Goal: Task Accomplishment & Management: Complete application form

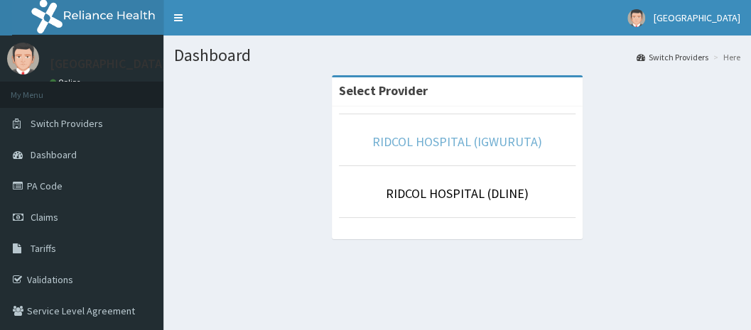
click at [458, 143] on link "RIDCOL HOSPITAL (IGWURUTA)" at bounding box center [457, 142] width 170 height 16
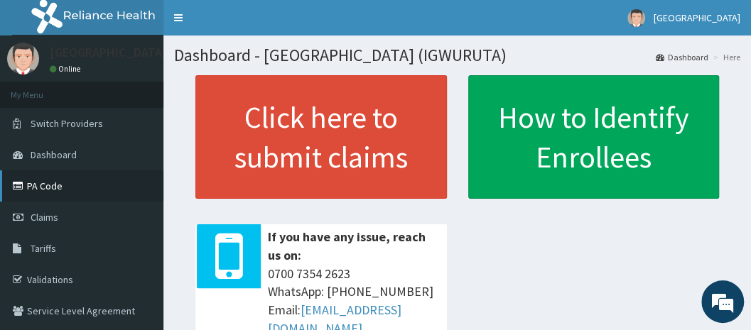
click at [105, 186] on link "PA Code" at bounding box center [81, 186] width 163 height 31
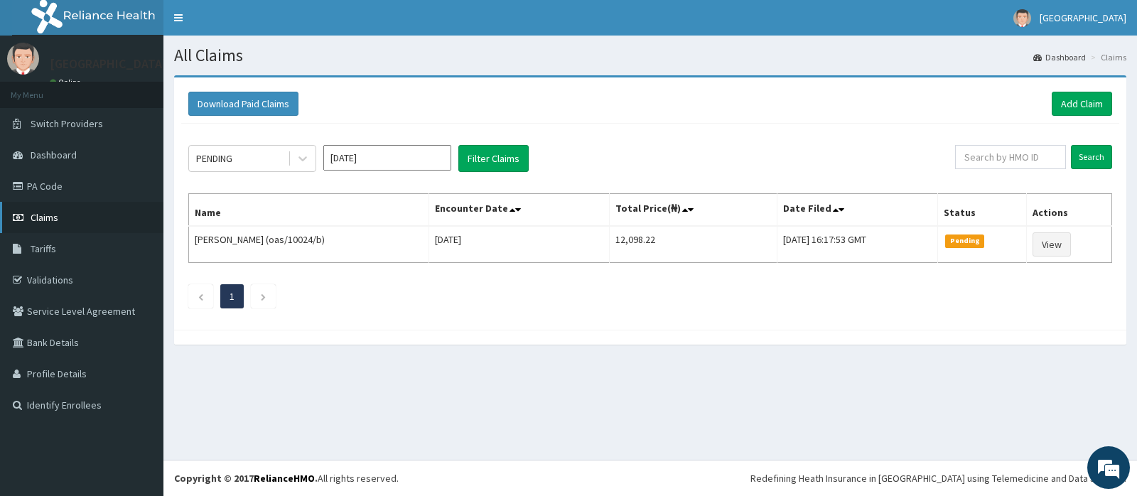
click at [72, 224] on link "Claims" at bounding box center [81, 217] width 163 height 31
click at [253, 158] on div "PENDING" at bounding box center [238, 158] width 99 height 23
click at [244, 159] on div "PENDING" at bounding box center [238, 158] width 99 height 23
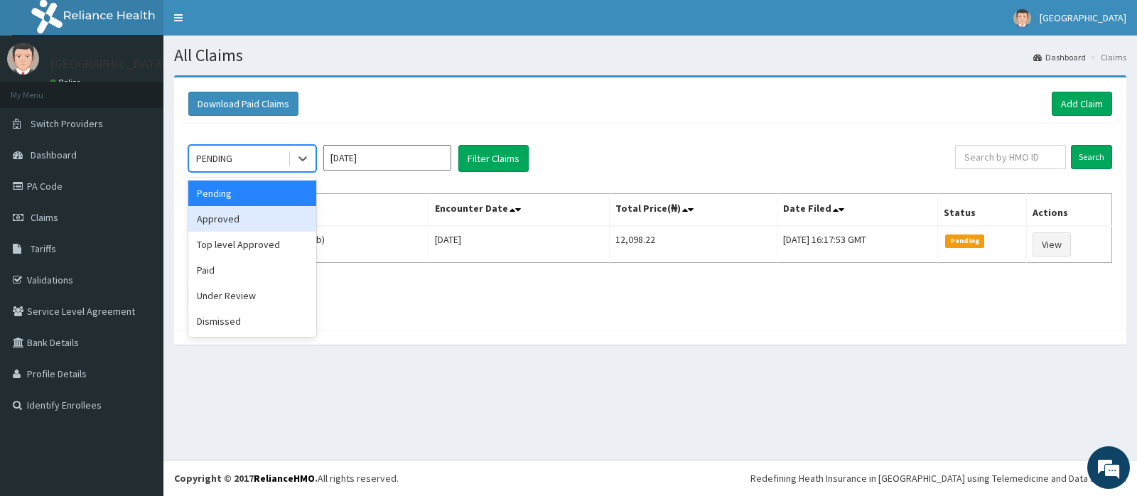
click at [234, 210] on div "Approved" at bounding box center [252, 219] width 128 height 26
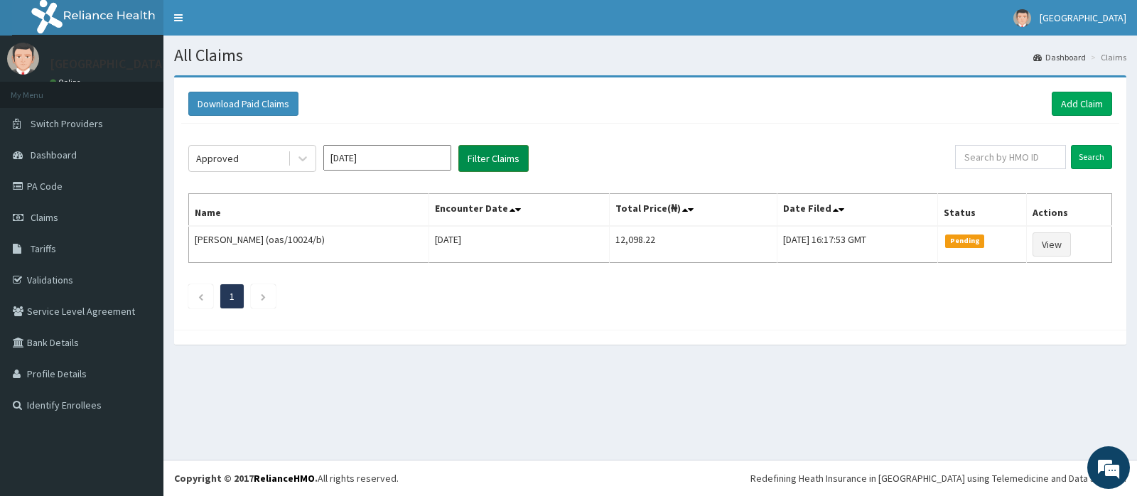
click at [477, 166] on button "Filter Claims" at bounding box center [493, 158] width 70 height 27
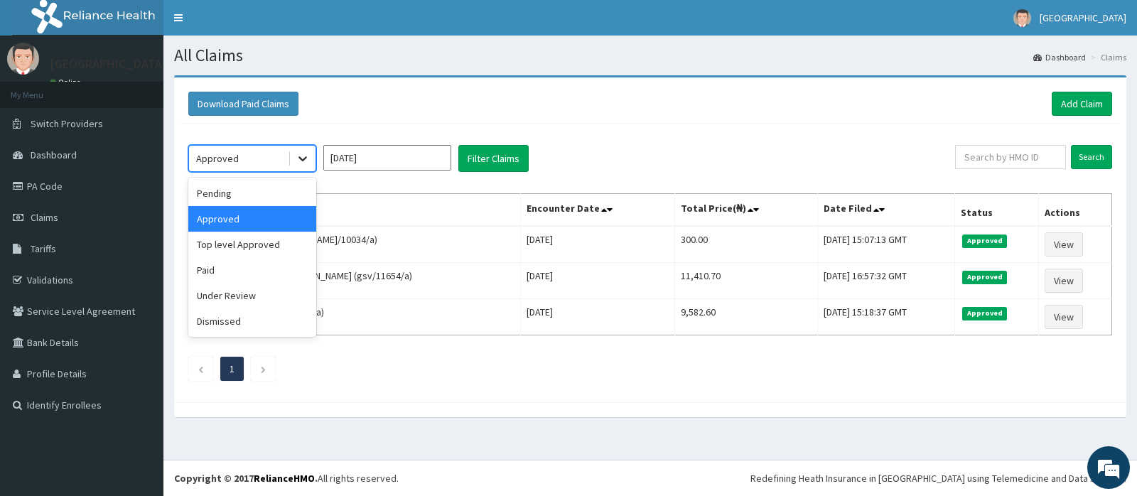
click at [296, 156] on icon at bounding box center [303, 158] width 14 height 14
click at [231, 303] on div "Pending Approved Top level Approved Paid Under Review Dismissed" at bounding box center [252, 257] width 128 height 159
click at [231, 303] on div "Under Review" at bounding box center [252, 296] width 128 height 26
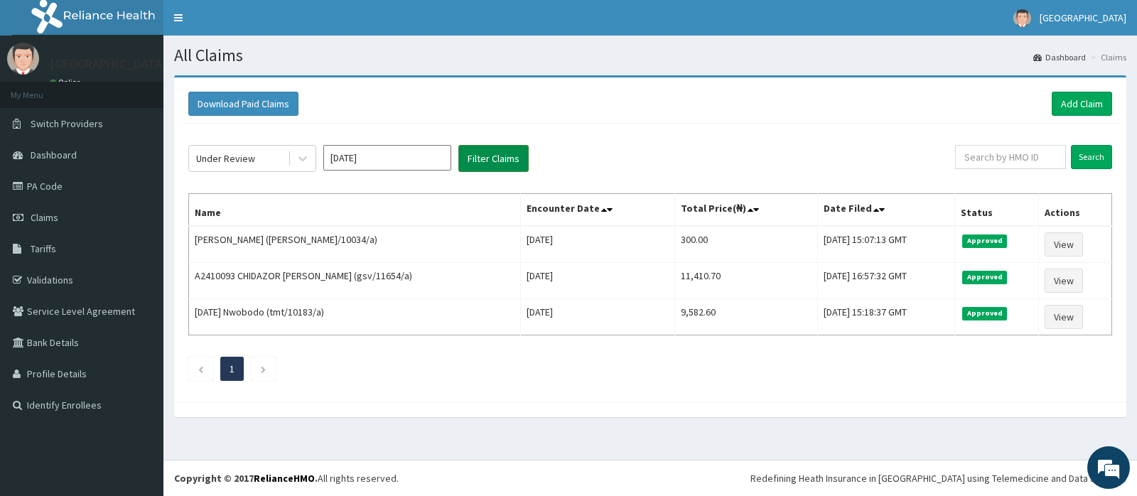
click at [462, 156] on button "Filter Claims" at bounding box center [493, 158] width 70 height 27
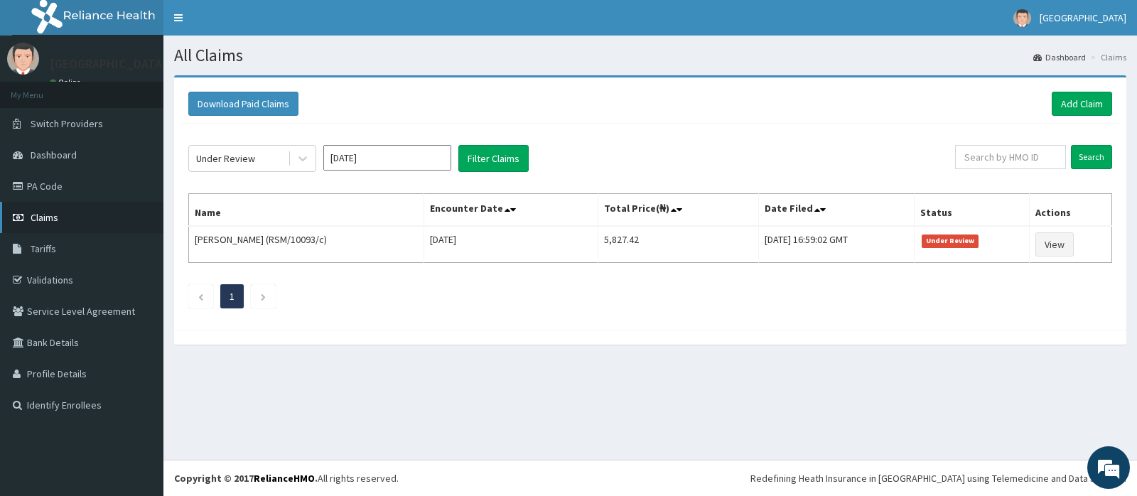
click at [74, 222] on link "Claims" at bounding box center [81, 217] width 163 height 31
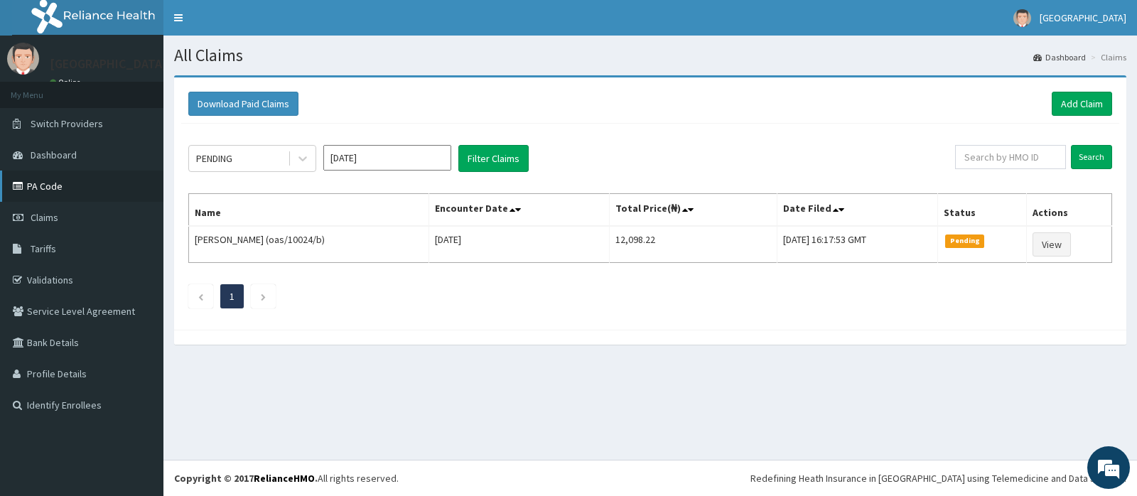
click at [48, 184] on link "PA Code" at bounding box center [81, 186] width 163 height 31
click at [1066, 115] on link "Add Claim" at bounding box center [1081, 104] width 60 height 24
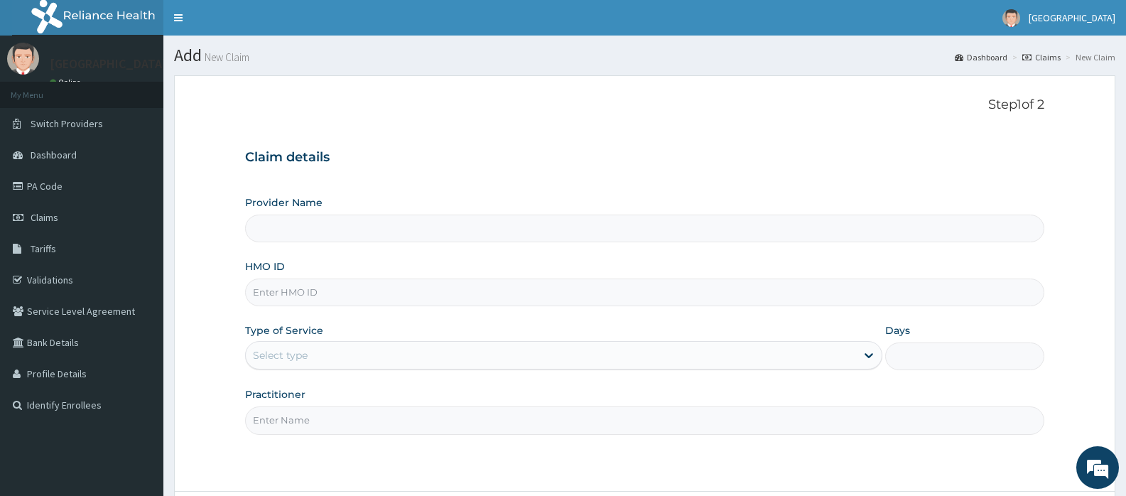
type input "RIDCOL HOSPITAL (IGWURUTA)"
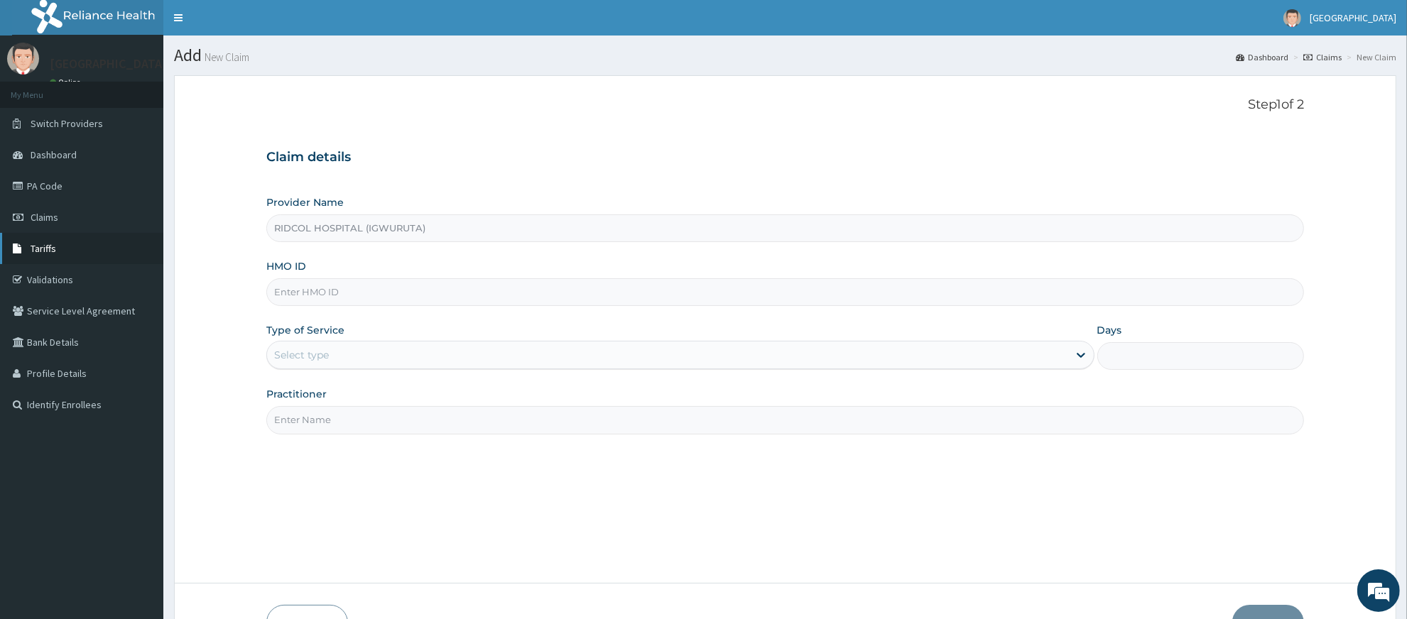
click at [82, 239] on link "Tariffs" at bounding box center [81, 248] width 163 height 31
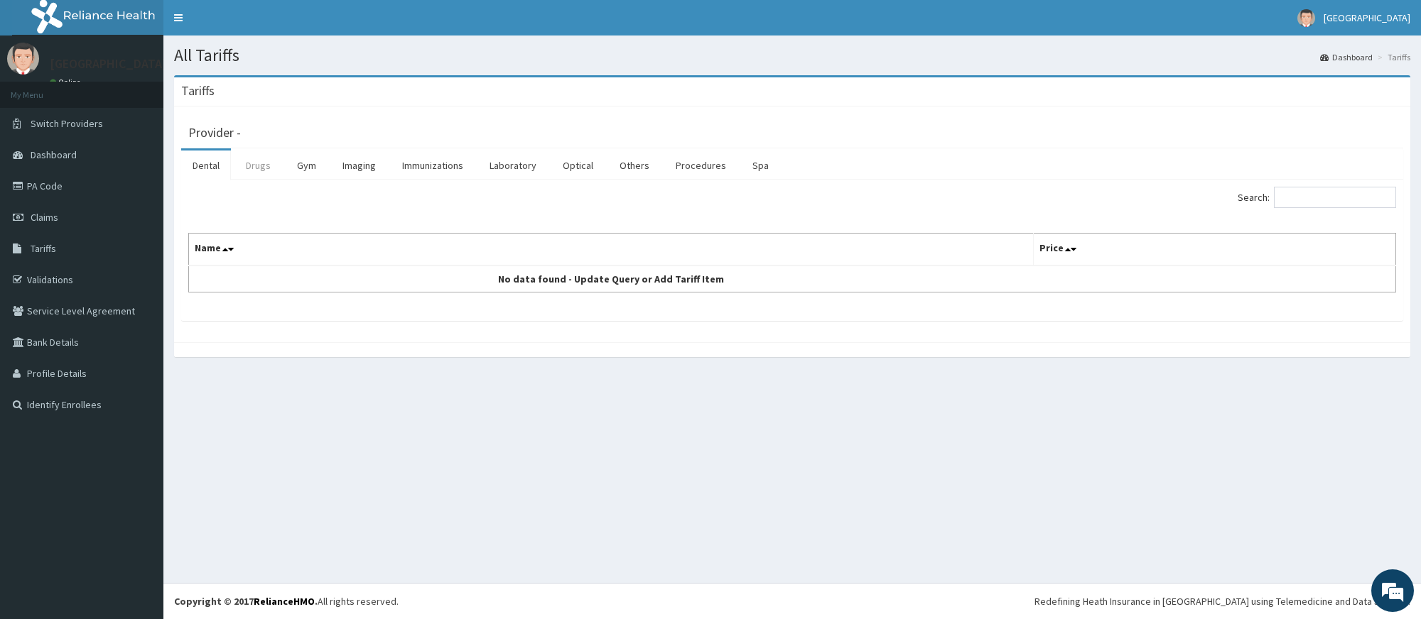
click at [269, 165] on link "Drugs" at bounding box center [258, 166] width 48 height 30
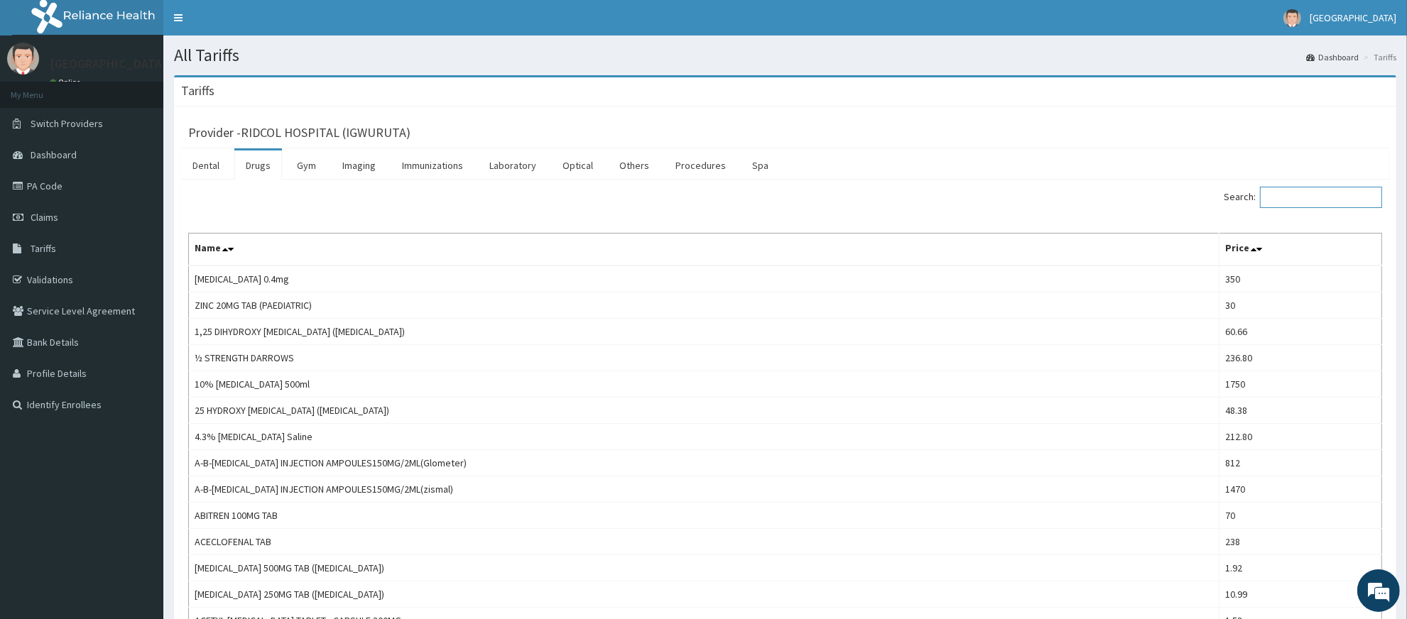
click at [1319, 201] on input "Search:" at bounding box center [1321, 197] width 122 height 21
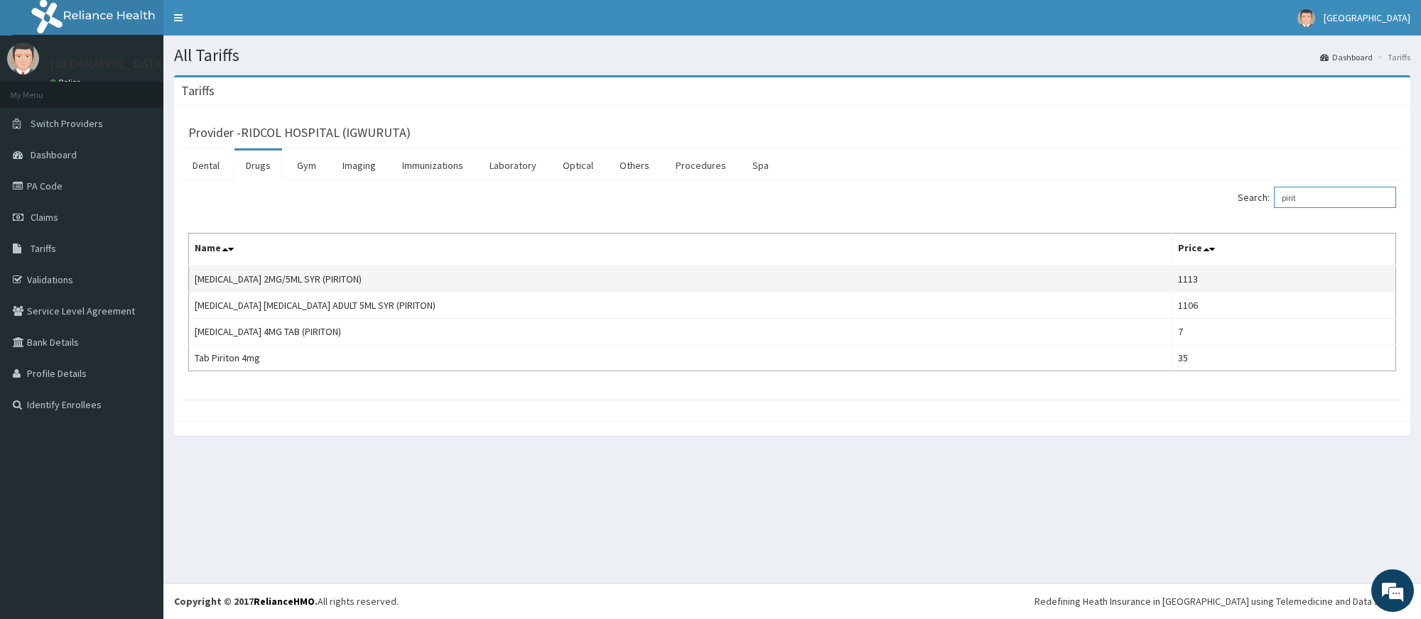
type input "pirit"
click at [405, 270] on td "CHLORPHENAMINE 2MG/5ML SYR (PIRITON)" at bounding box center [680, 279] width 983 height 27
drag, startPoint x: 377, startPoint y: 279, endPoint x: 190, endPoint y: 279, distance: 187.6
click at [190, 279] on td "CHLORPHENAMINE 2MG/5ML SYR (PIRITON)" at bounding box center [680, 279] width 983 height 27
copy td "CHLORPHENAMINE 2MG/5ML SYR (PIRITON)"
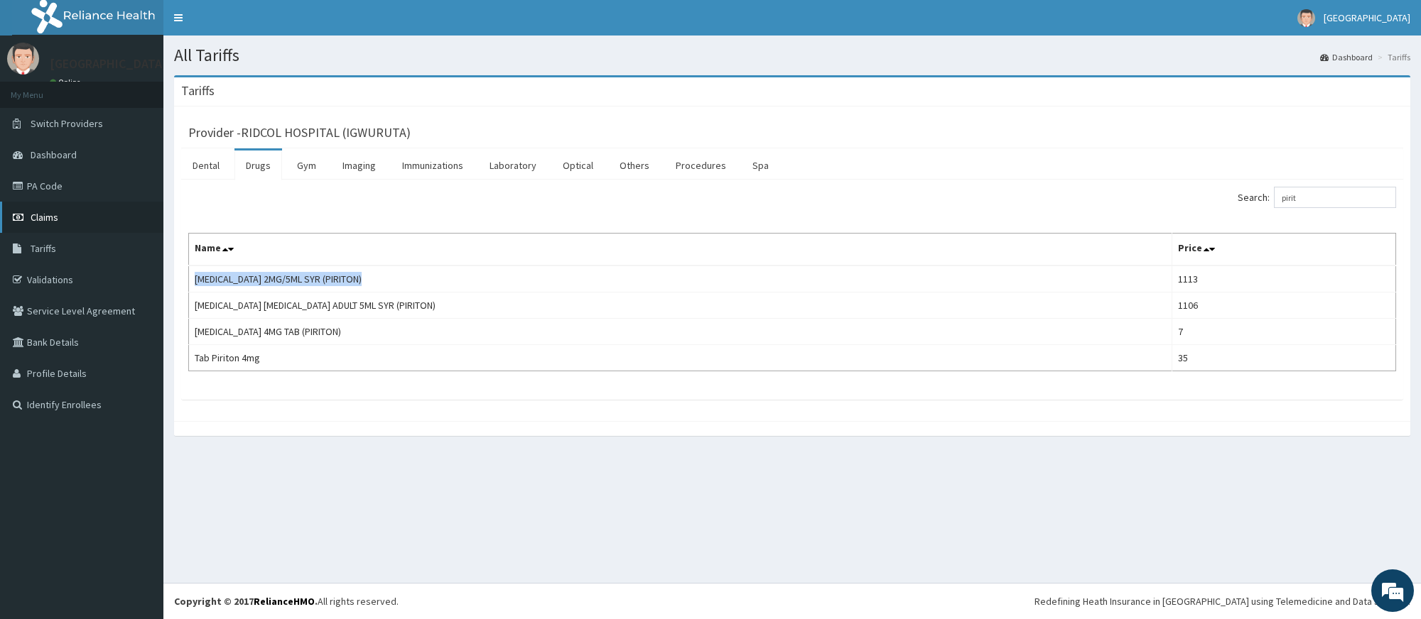
click at [78, 222] on link "Claims" at bounding box center [81, 217] width 163 height 31
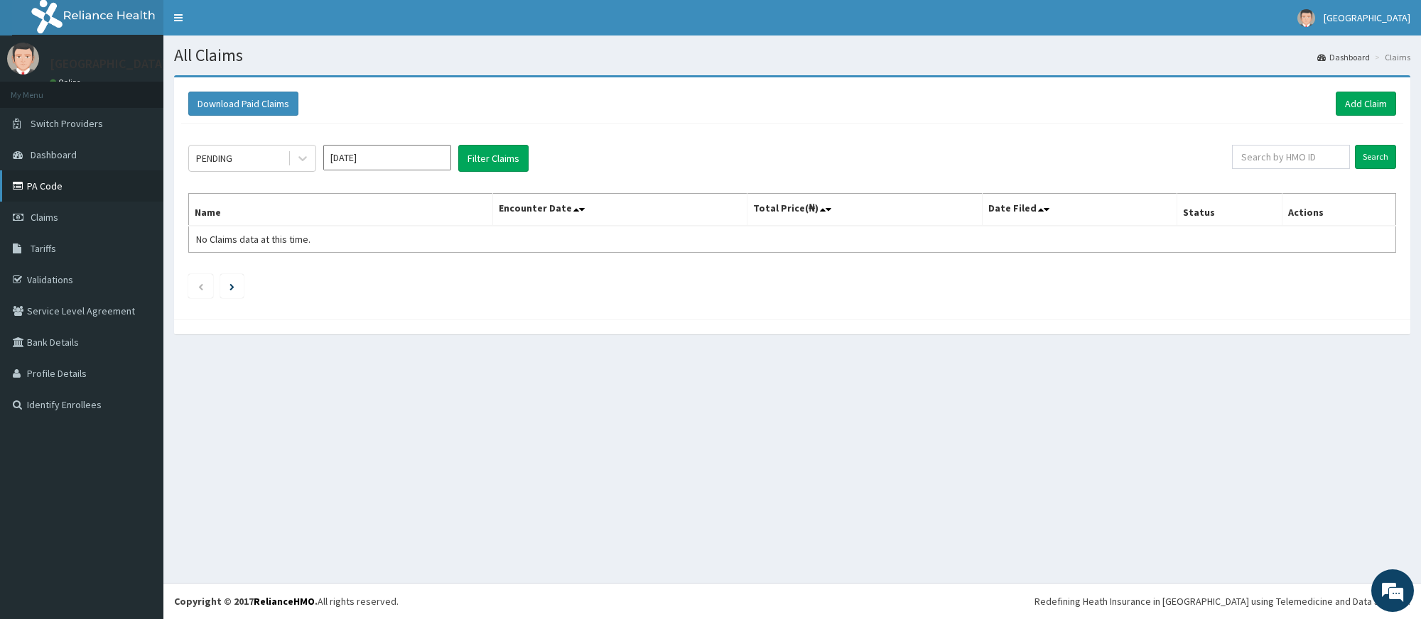
click at [48, 190] on link "PA Code" at bounding box center [81, 186] width 163 height 31
click at [1380, 109] on link "Add Claim" at bounding box center [1366, 104] width 60 height 24
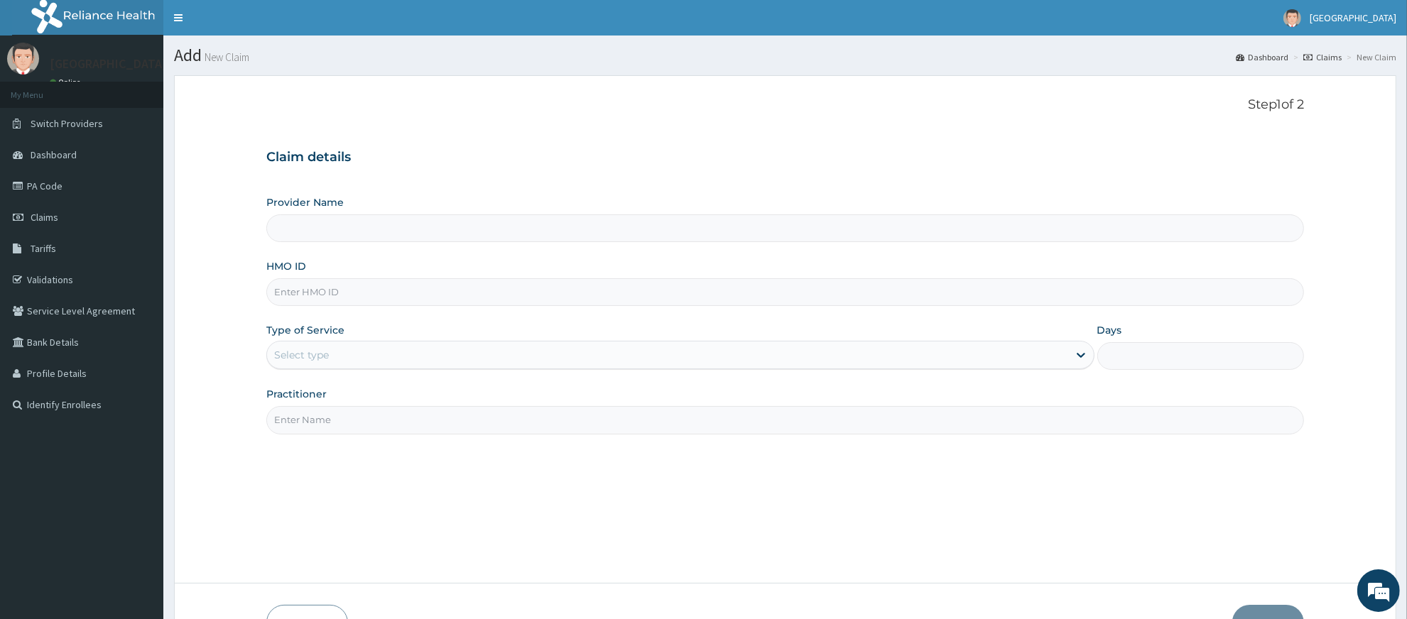
type input "RIDCOL HOSPITAL (IGWURUTA)"
click at [323, 293] on input "HMO ID" at bounding box center [785, 292] width 1038 height 28
paste input "RSM/10093/A"
type input "RSM/10093/A"
click at [329, 352] on div "Select type" at bounding box center [301, 355] width 55 height 14
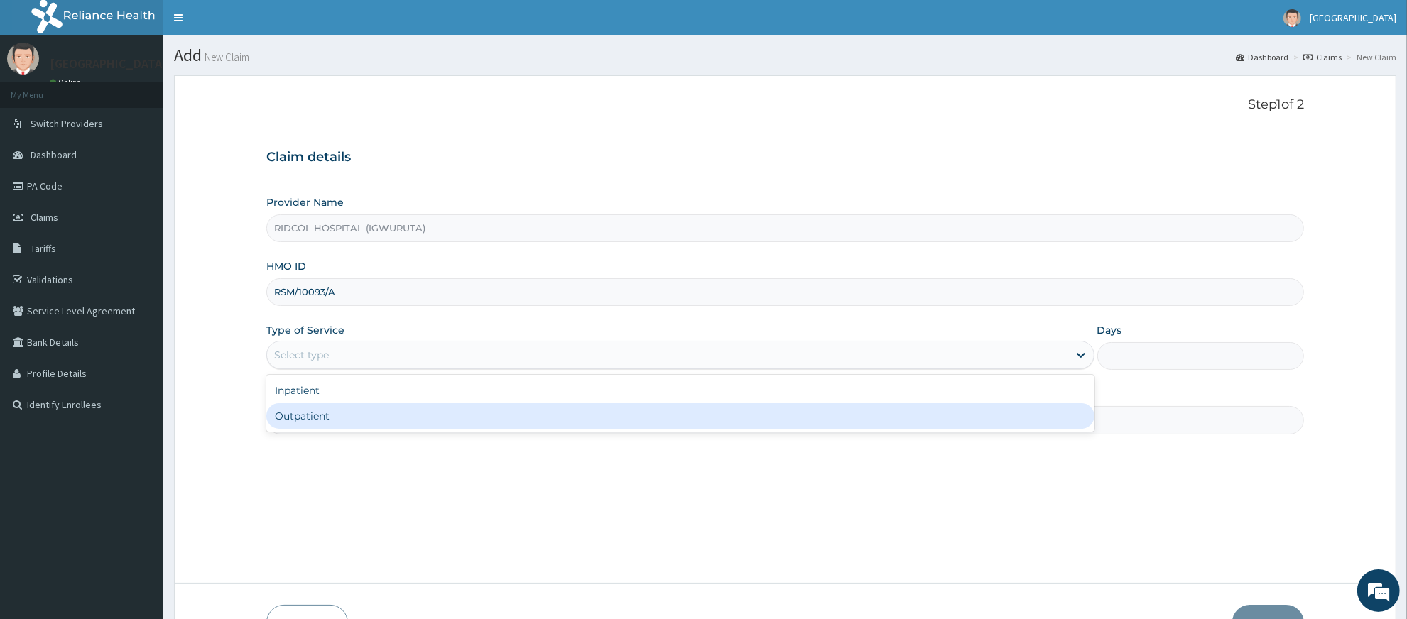
click at [335, 411] on div "Outpatient" at bounding box center [680, 417] width 828 height 26
type input "1"
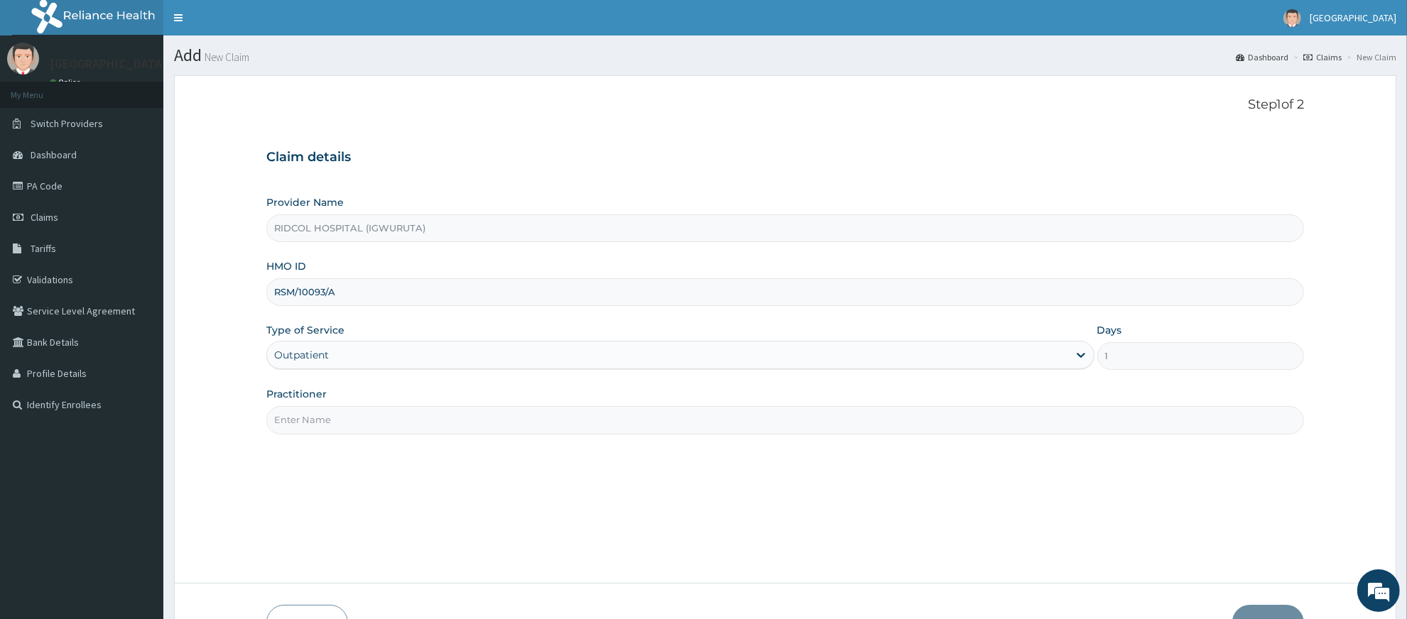
click at [337, 417] on input "Practitioner" at bounding box center [785, 420] width 1038 height 28
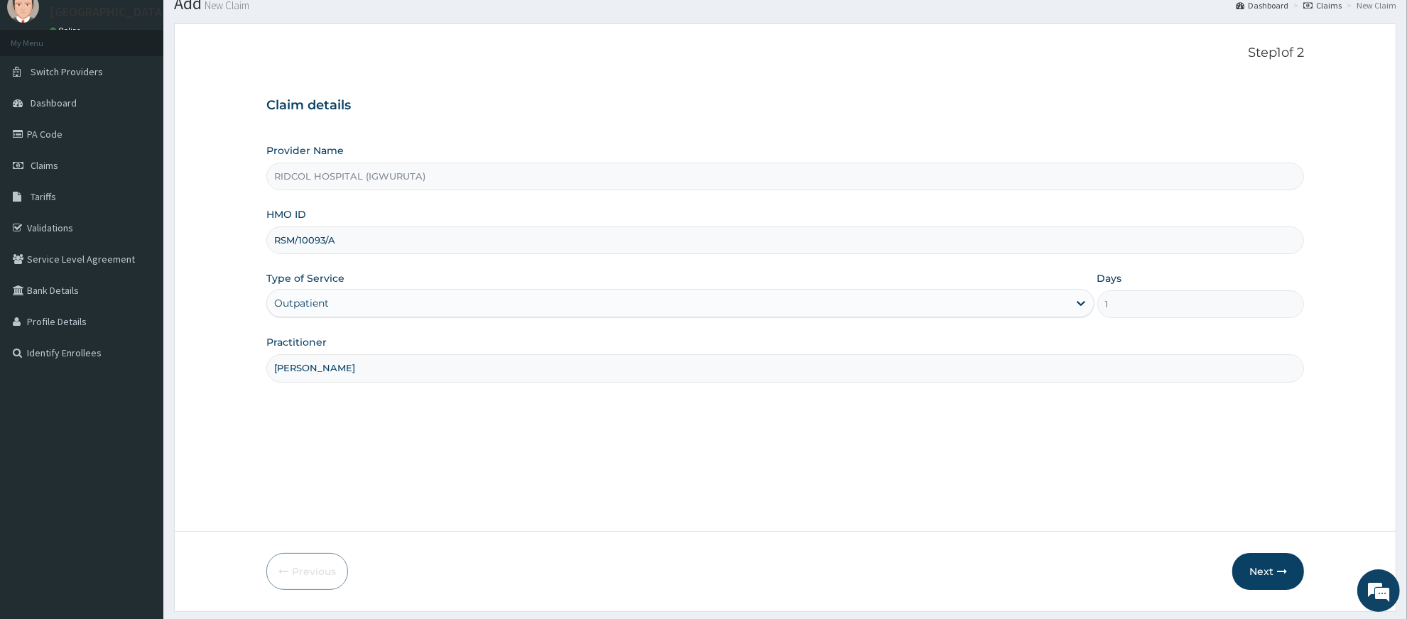
scroll to position [73, 0]
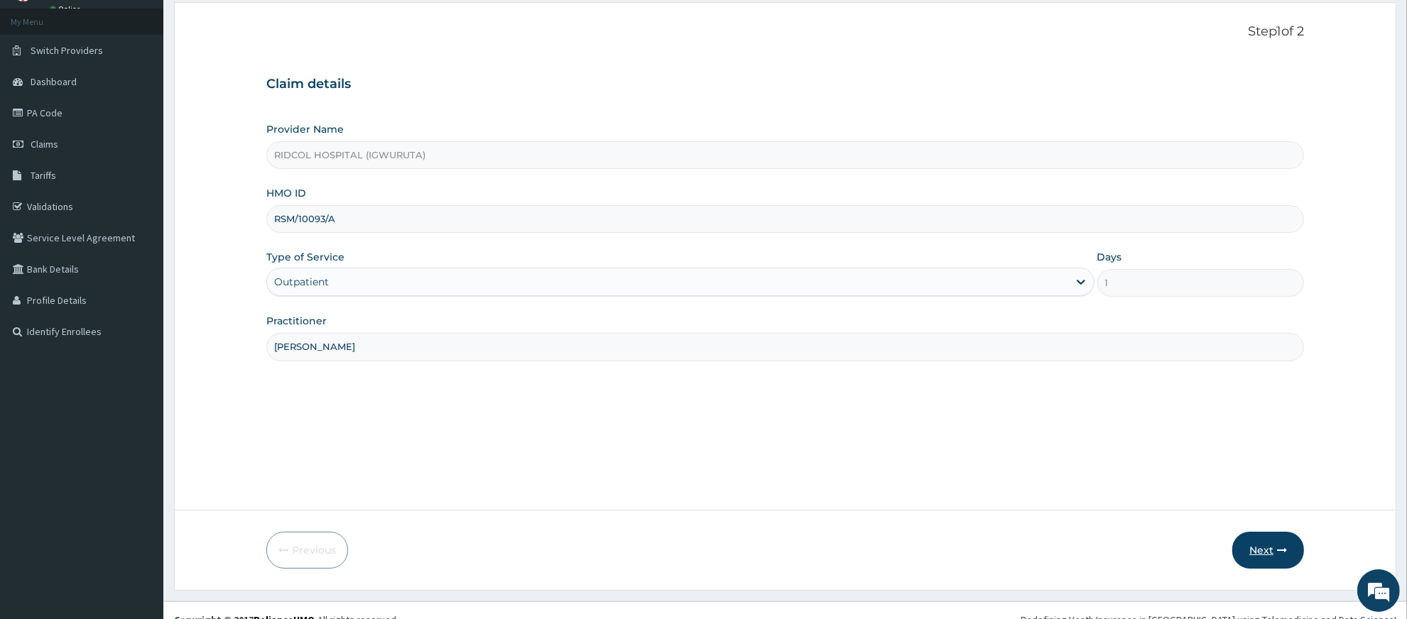
type input "dr andrew"
click at [1262, 540] on button "Next" at bounding box center [1269, 550] width 72 height 37
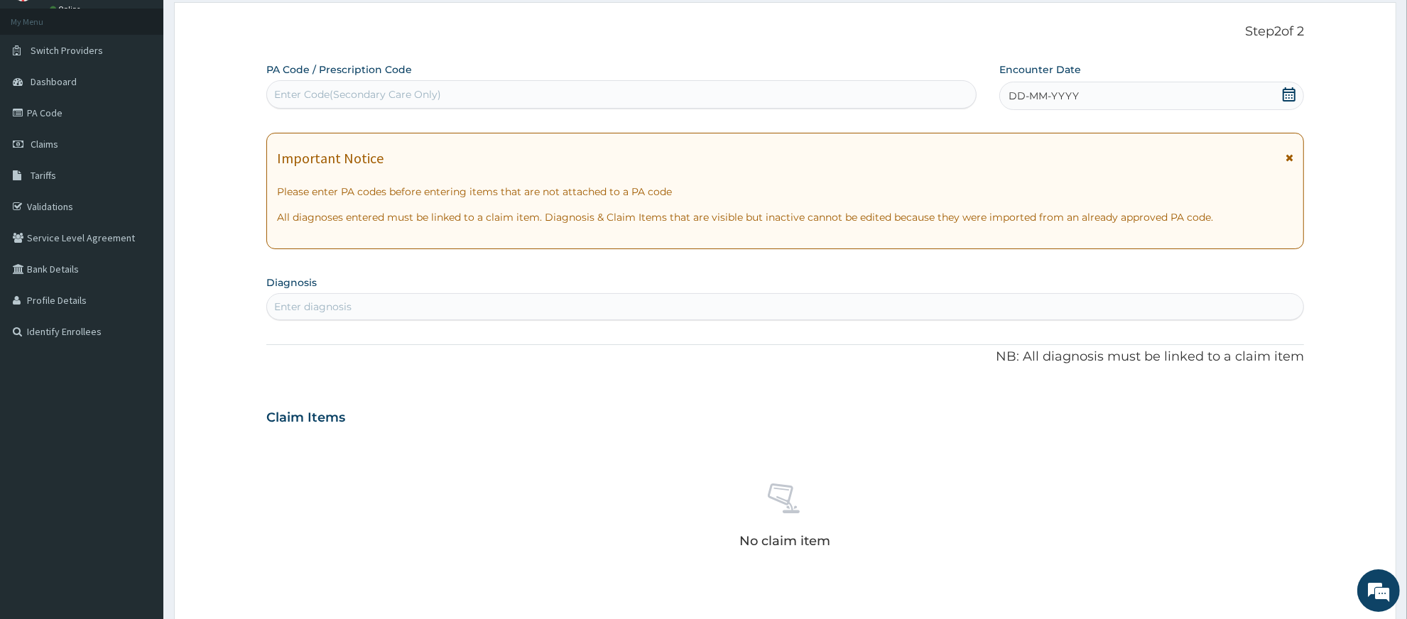
click at [369, 98] on div "Enter Code(Secondary Care Only)" at bounding box center [357, 94] width 167 height 14
paste input "PA/6CDDC2"
type input "PA/6CDDC2"
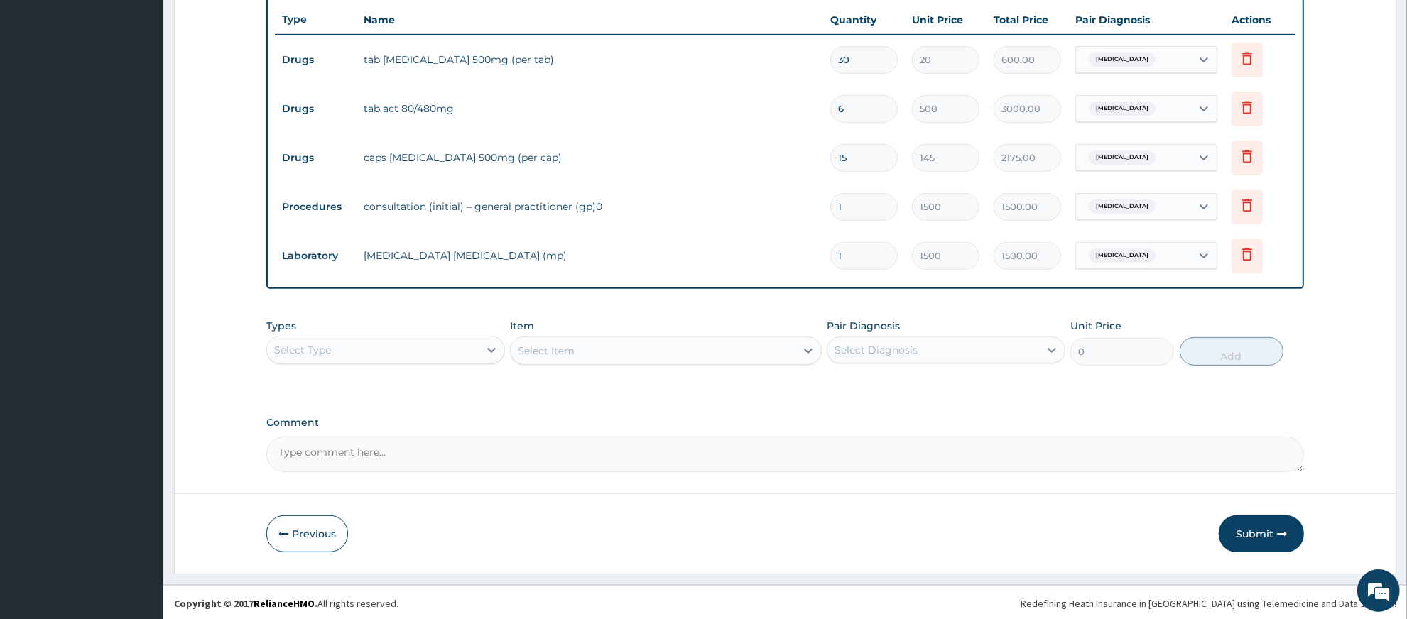
scroll to position [519, 0]
click at [1257, 541] on button "Submit" at bounding box center [1261, 532] width 85 height 37
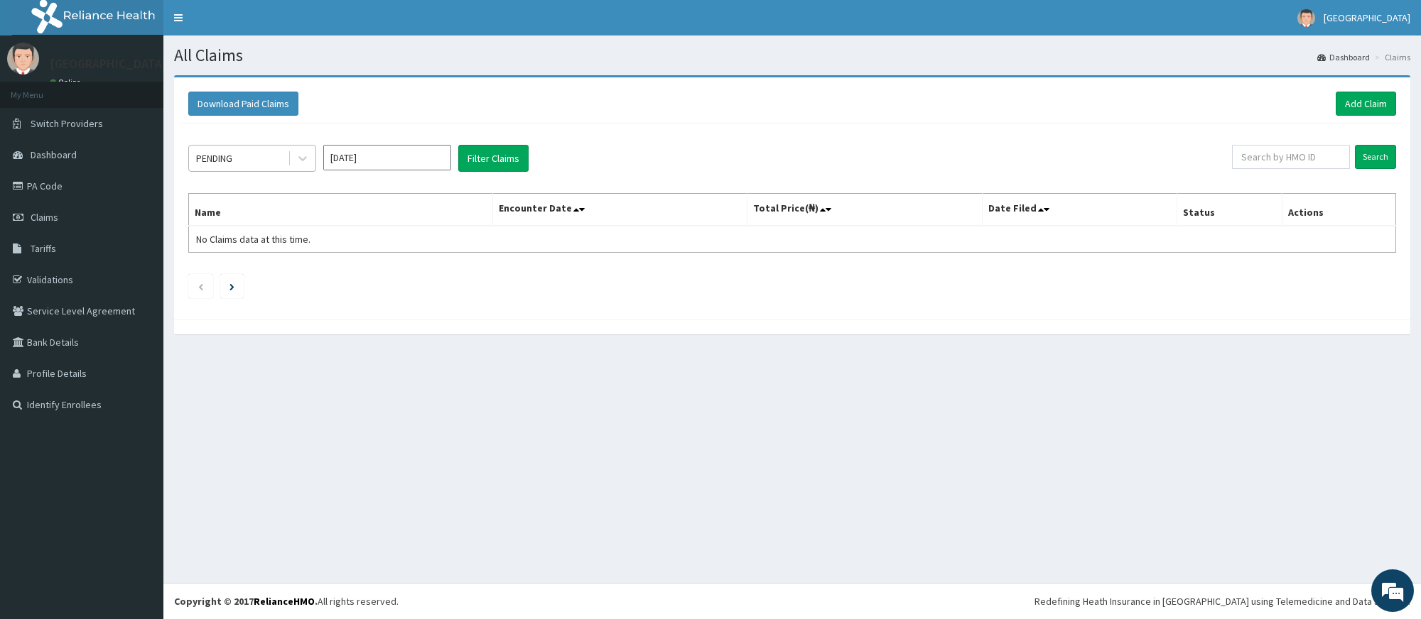
click at [274, 161] on div "PENDING" at bounding box center [238, 158] width 99 height 23
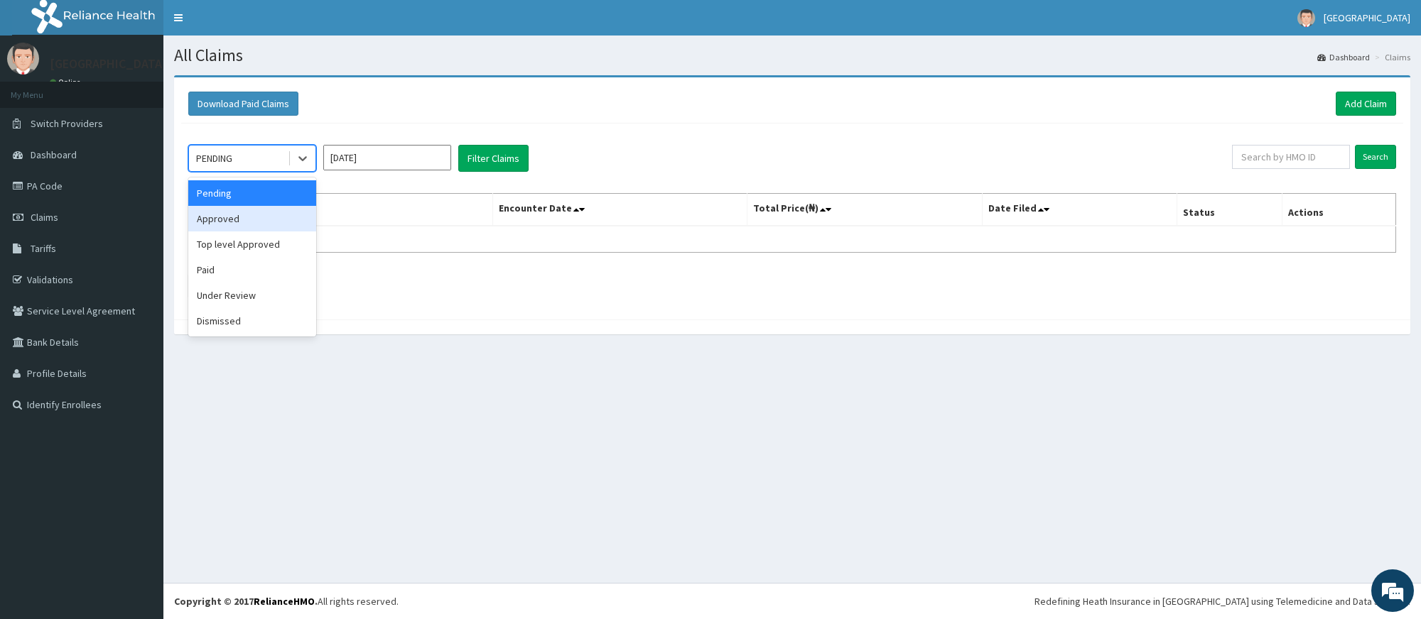
click at [244, 217] on div "Approved" at bounding box center [252, 219] width 128 height 26
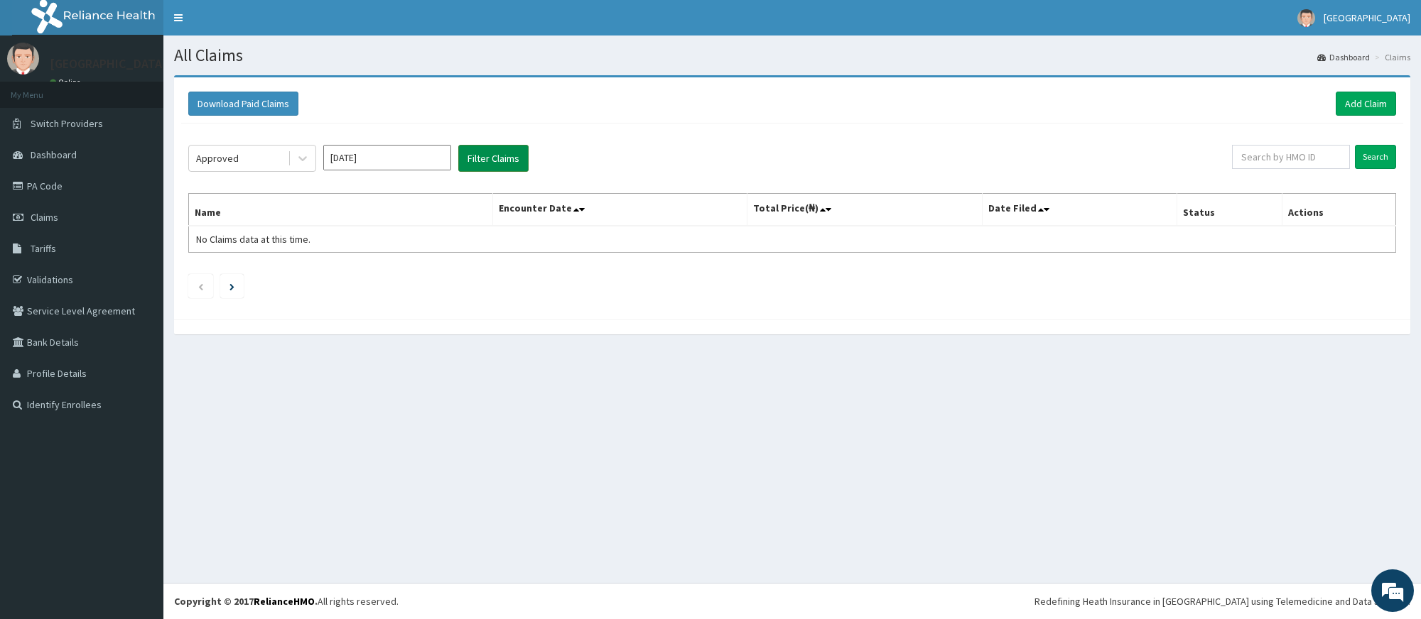
click at [494, 167] on button "Filter Claims" at bounding box center [493, 158] width 70 height 27
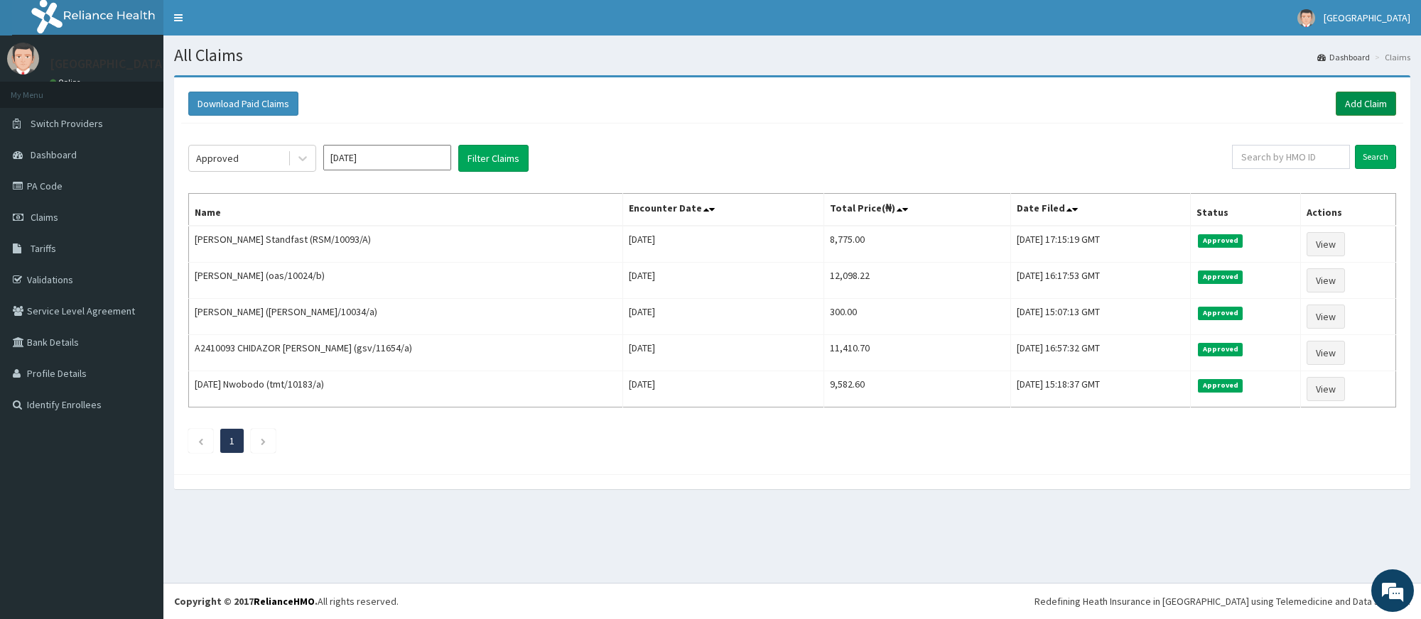
click at [1362, 104] on link "Add Claim" at bounding box center [1366, 104] width 60 height 24
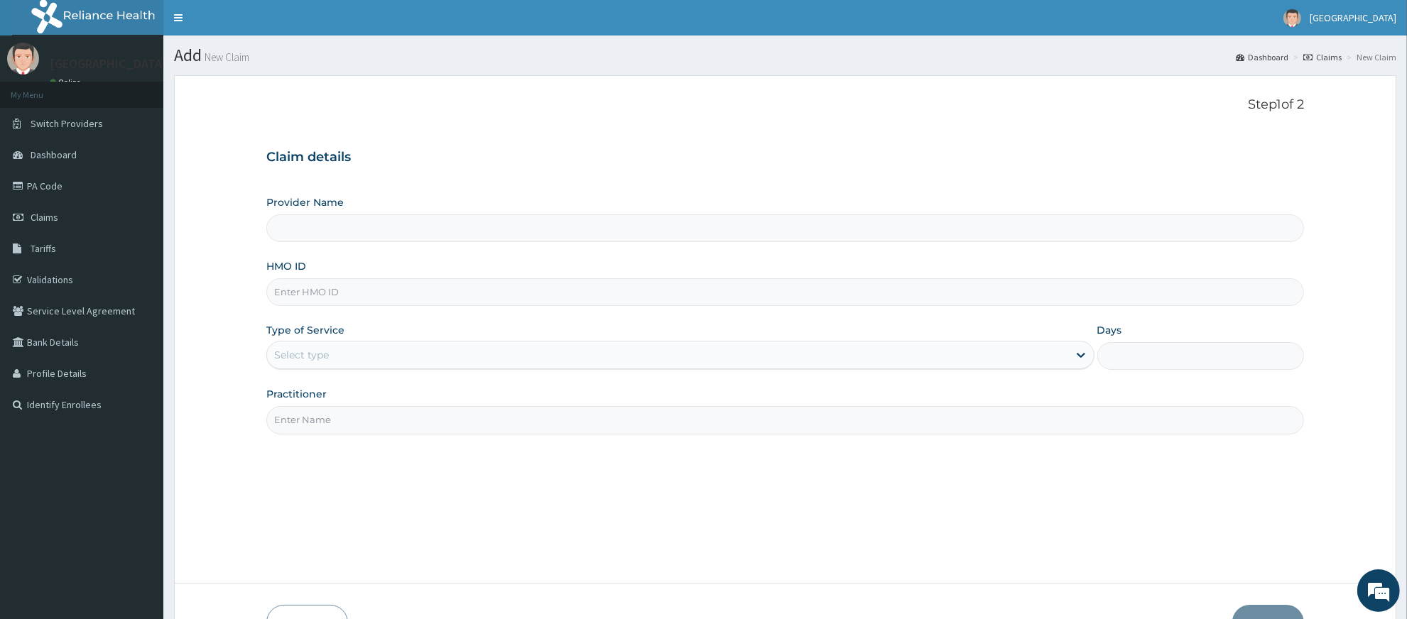
click at [318, 296] on input "HMO ID" at bounding box center [785, 292] width 1038 height 28
paste input "rsm/10093/b"
type input "rsm/10093/b"
type input "RIDCOL HOSPITAL (IGWURUTA)"
type input "rsm/10093/b"
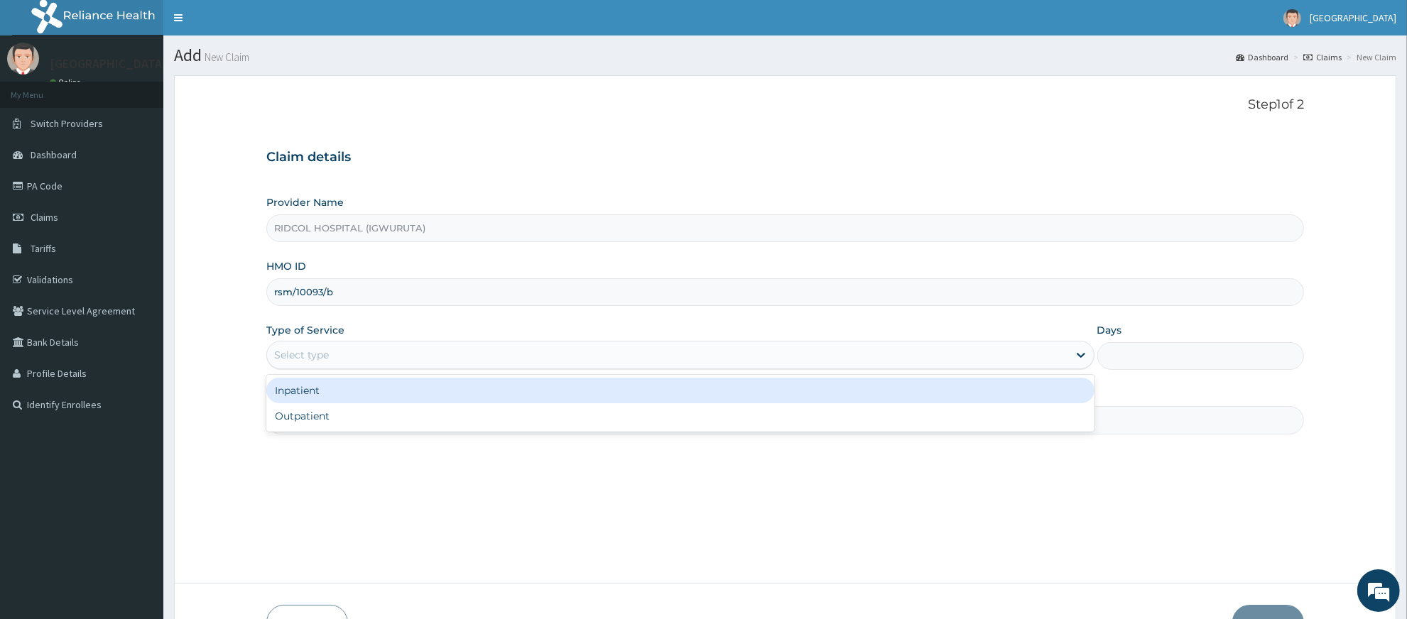
click at [310, 342] on div "Select type" at bounding box center [680, 355] width 828 height 28
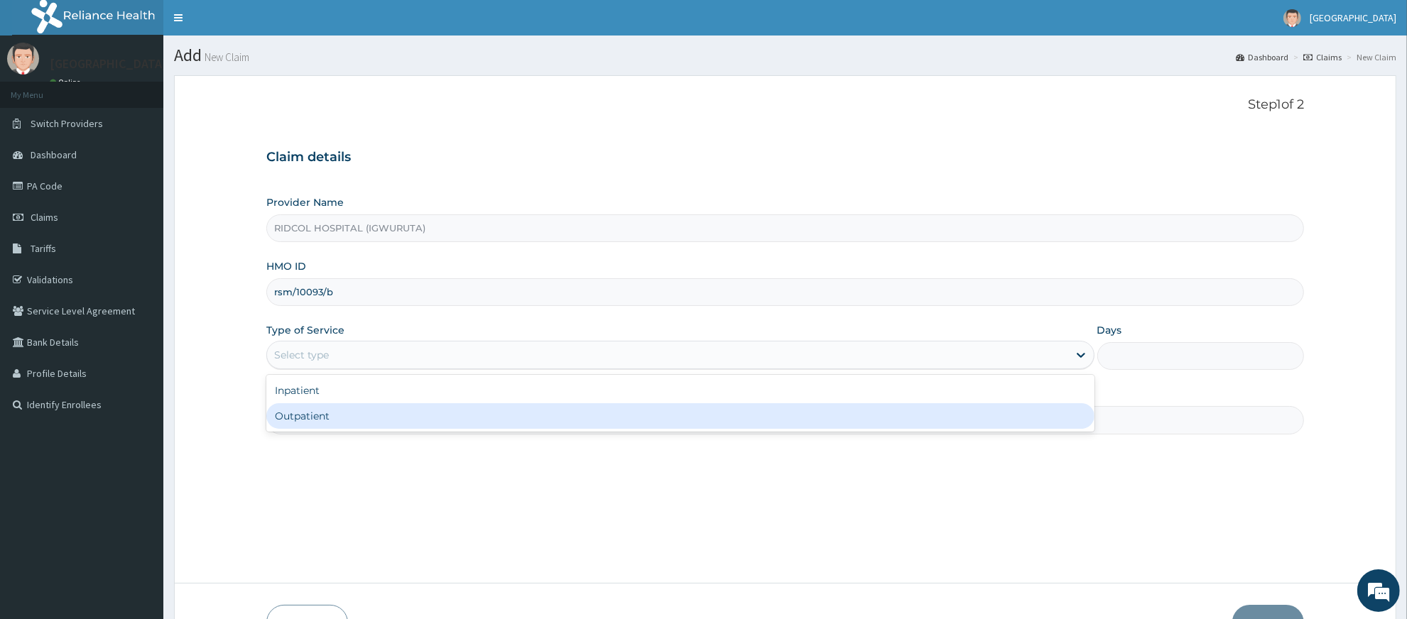
click at [314, 414] on div "Outpatient" at bounding box center [680, 417] width 828 height 26
type input "1"
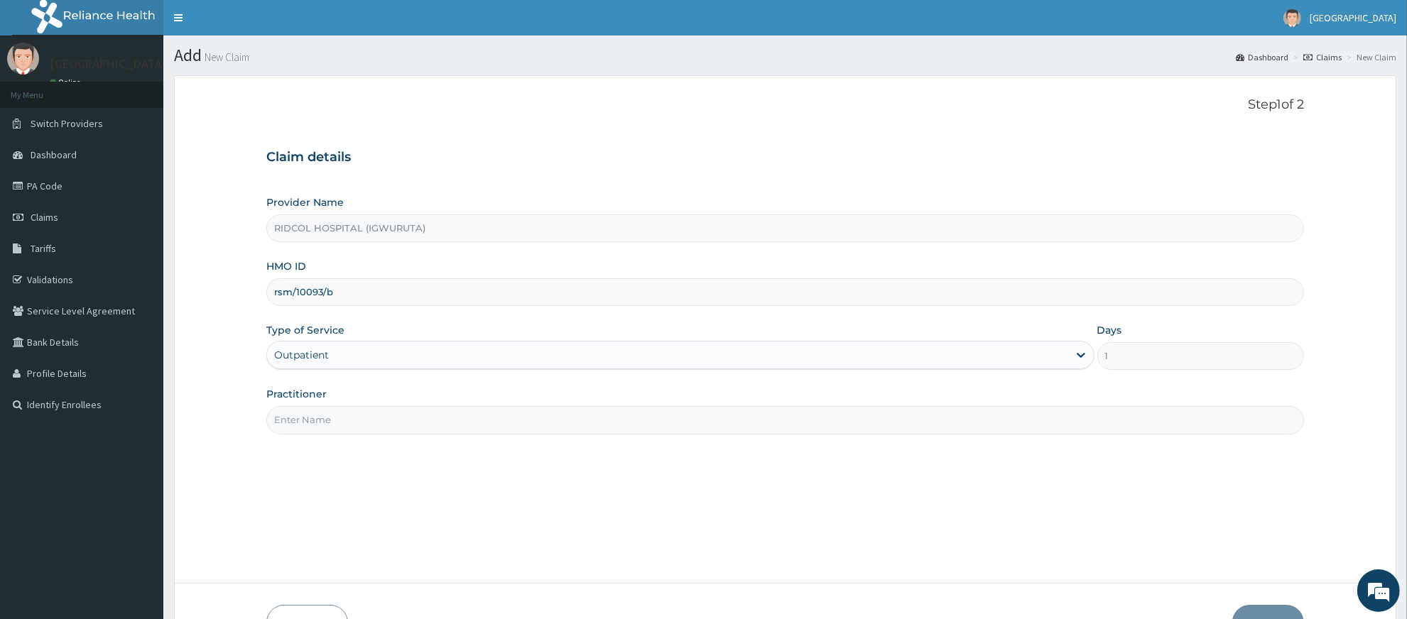
click at [349, 409] on input "Practitioner" at bounding box center [785, 420] width 1038 height 28
type input "DR HAMMED G. ADEKOLA"
click at [1263, 609] on button "Next" at bounding box center [1269, 623] width 72 height 37
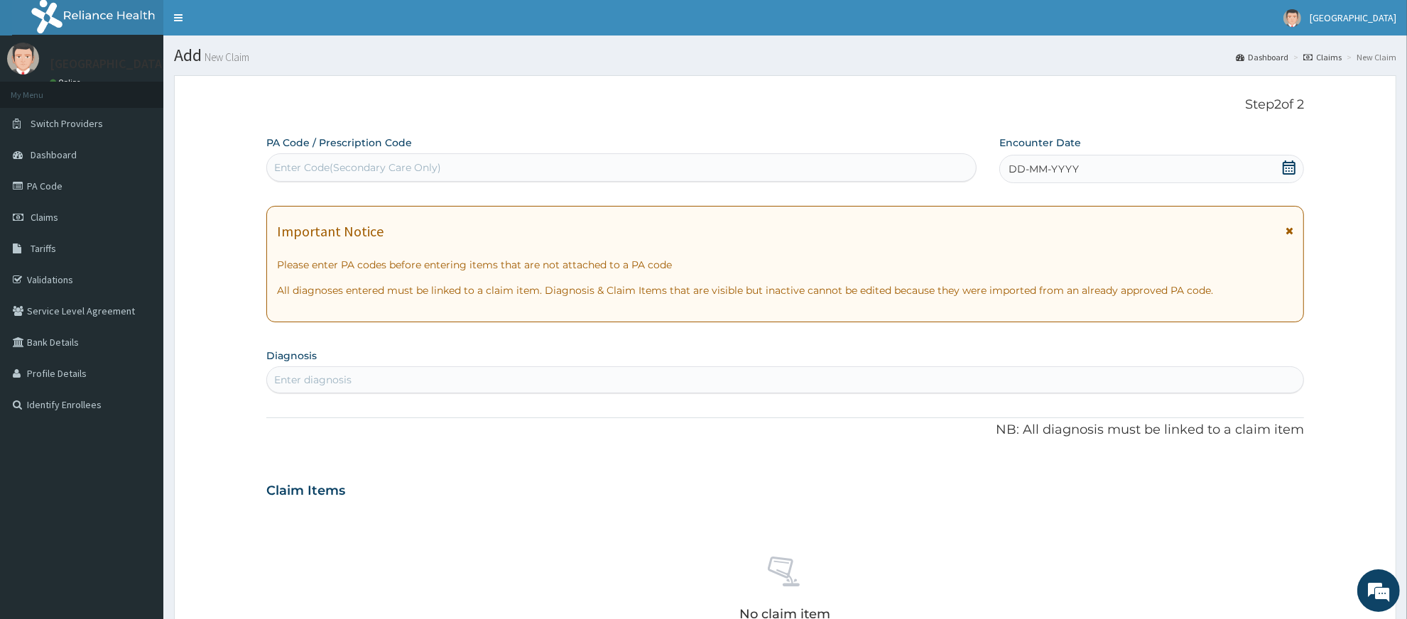
click at [413, 168] on div "Enter Code(Secondary Care Only)" at bounding box center [357, 168] width 167 height 14
paste input "PA/0CC01B"
type input "PA/0CC01B"
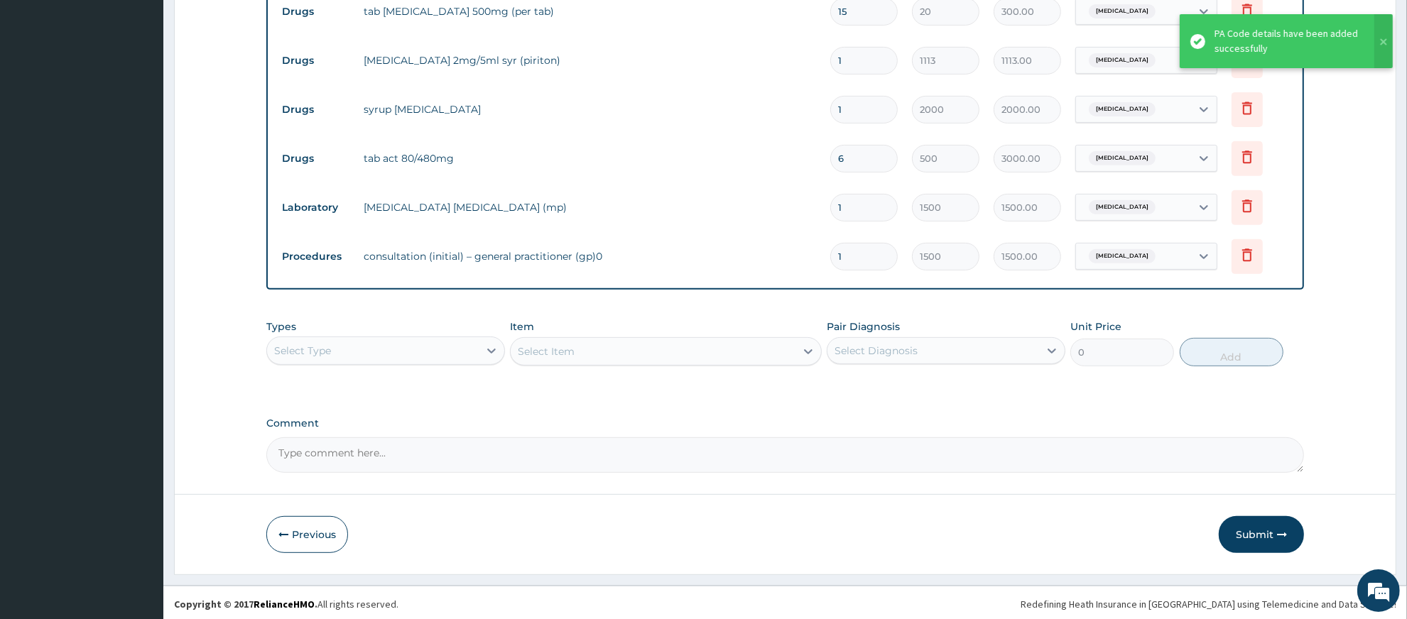
scroll to position [567, 0]
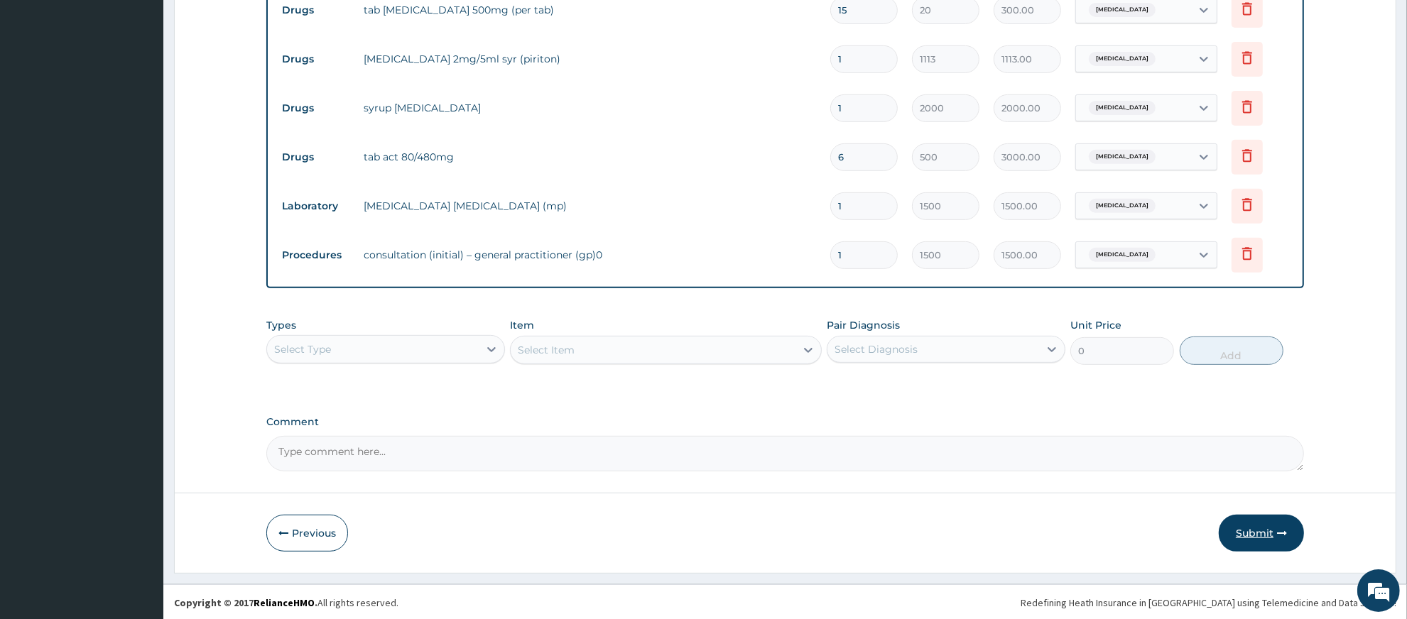
click at [1257, 529] on button "Submit" at bounding box center [1261, 533] width 85 height 37
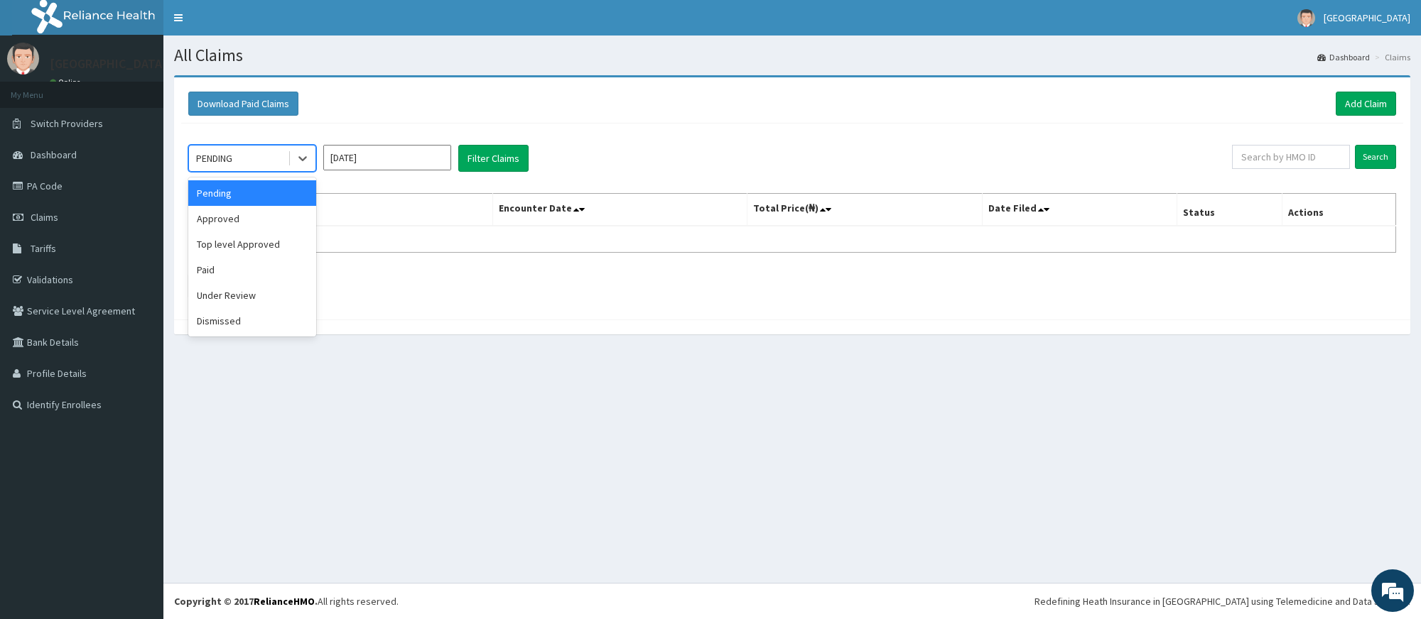
click at [236, 151] on div "PENDING" at bounding box center [238, 158] width 99 height 23
click at [246, 218] on div "Approved" at bounding box center [252, 219] width 128 height 26
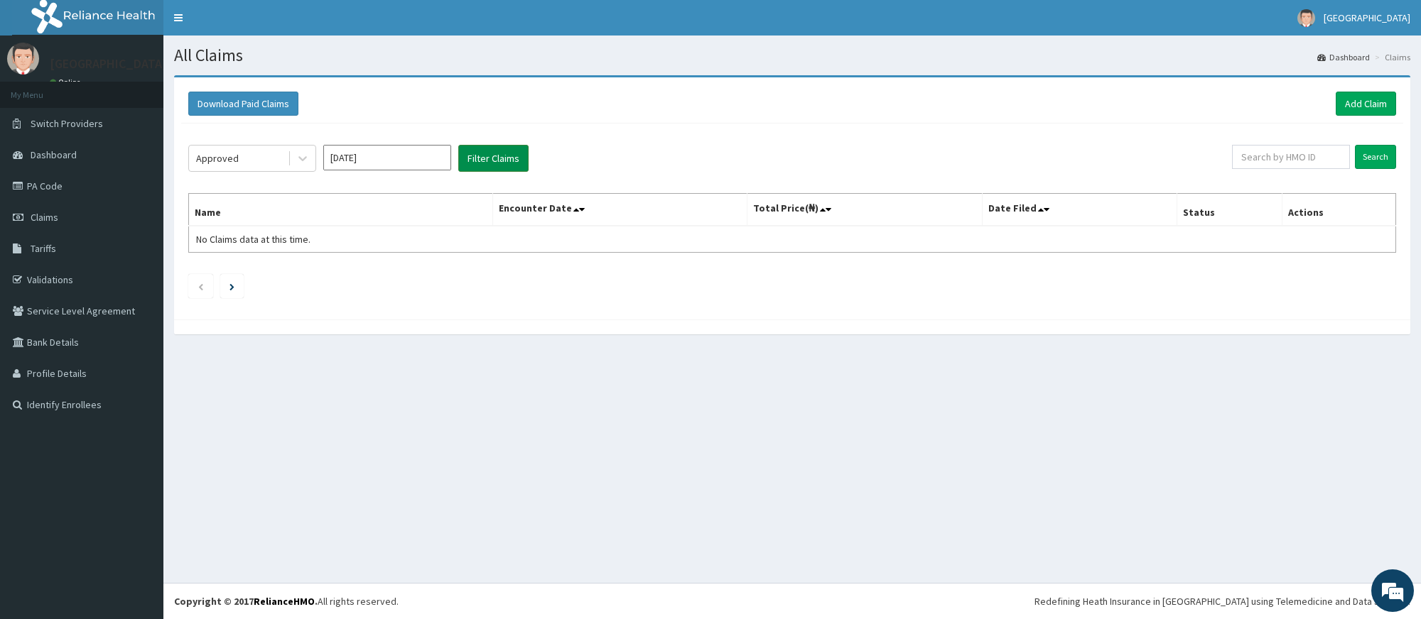
click at [509, 153] on button "Filter Claims" at bounding box center [493, 158] width 70 height 27
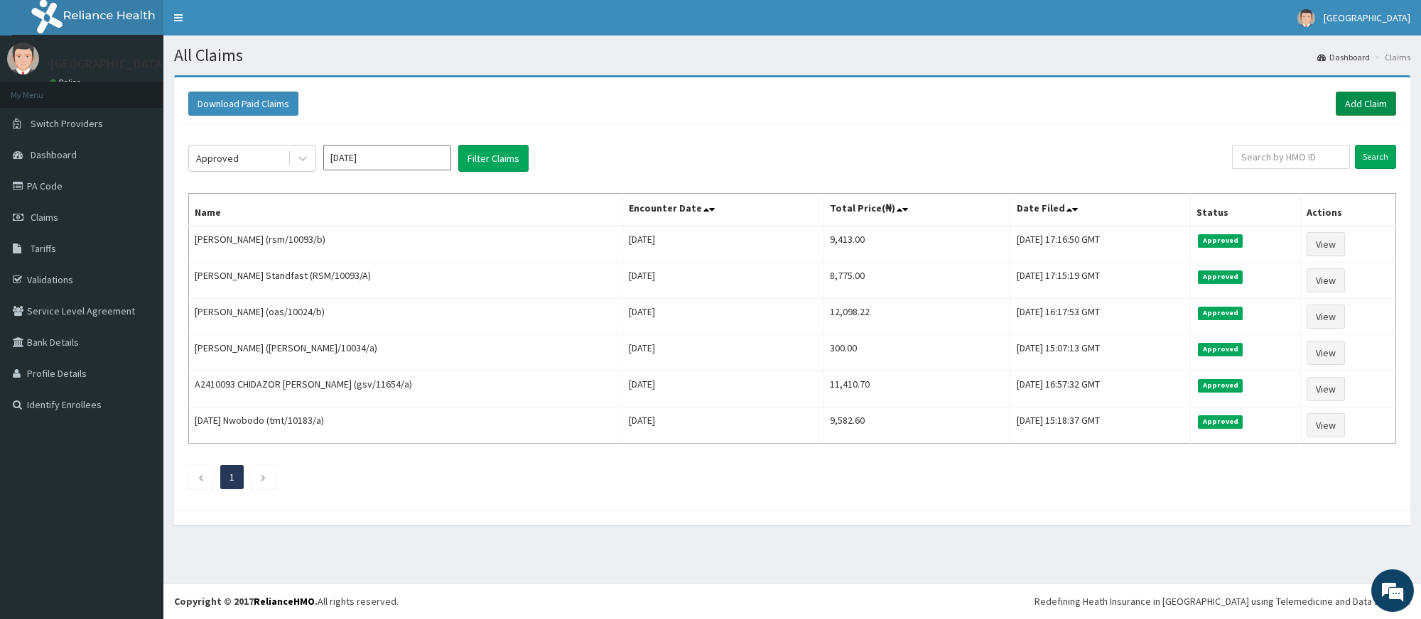
click at [1379, 108] on link "Add Claim" at bounding box center [1366, 104] width 60 height 24
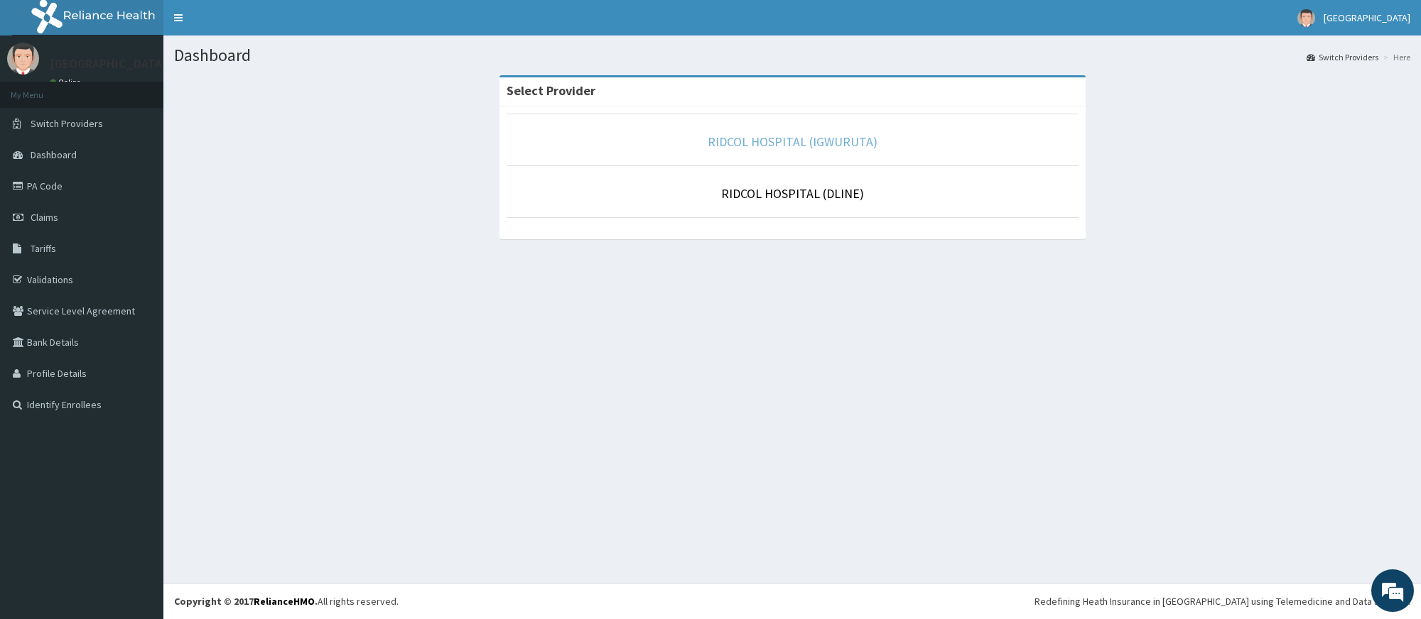
click at [765, 146] on link "RIDCOL HOSPITAL (IGWURUTA)" at bounding box center [793, 142] width 170 height 16
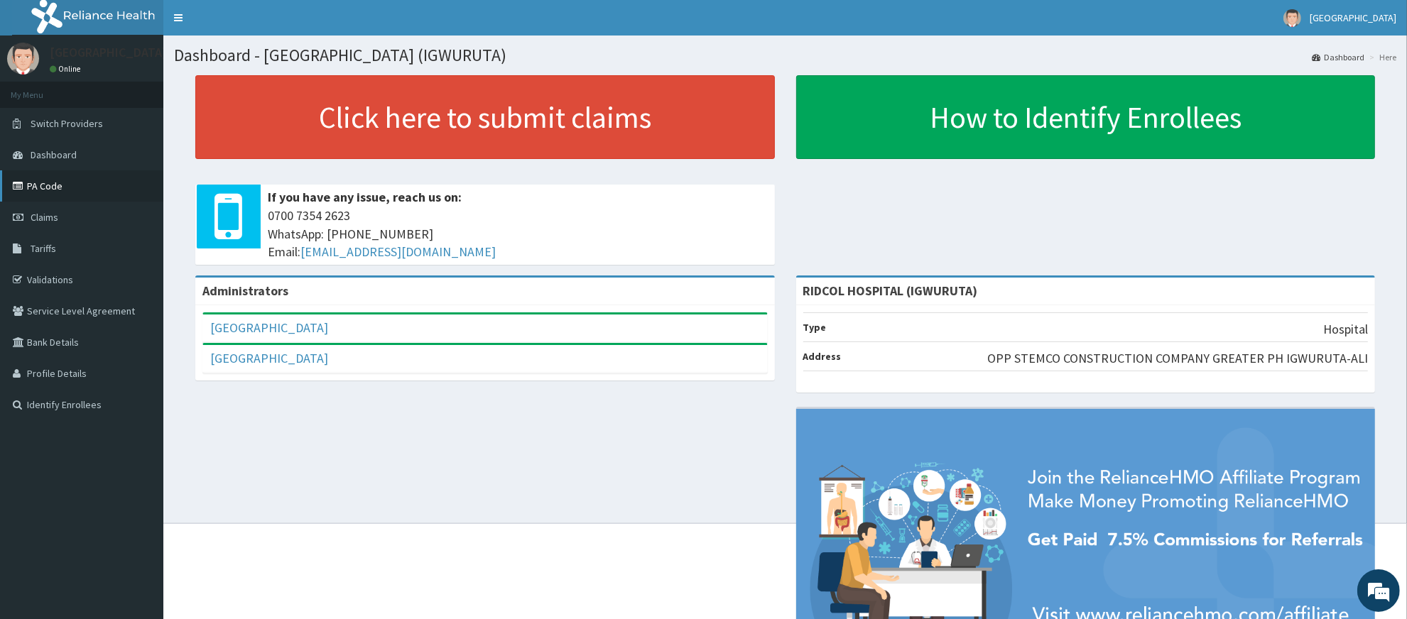
click at [89, 194] on link "PA Code" at bounding box center [81, 186] width 163 height 31
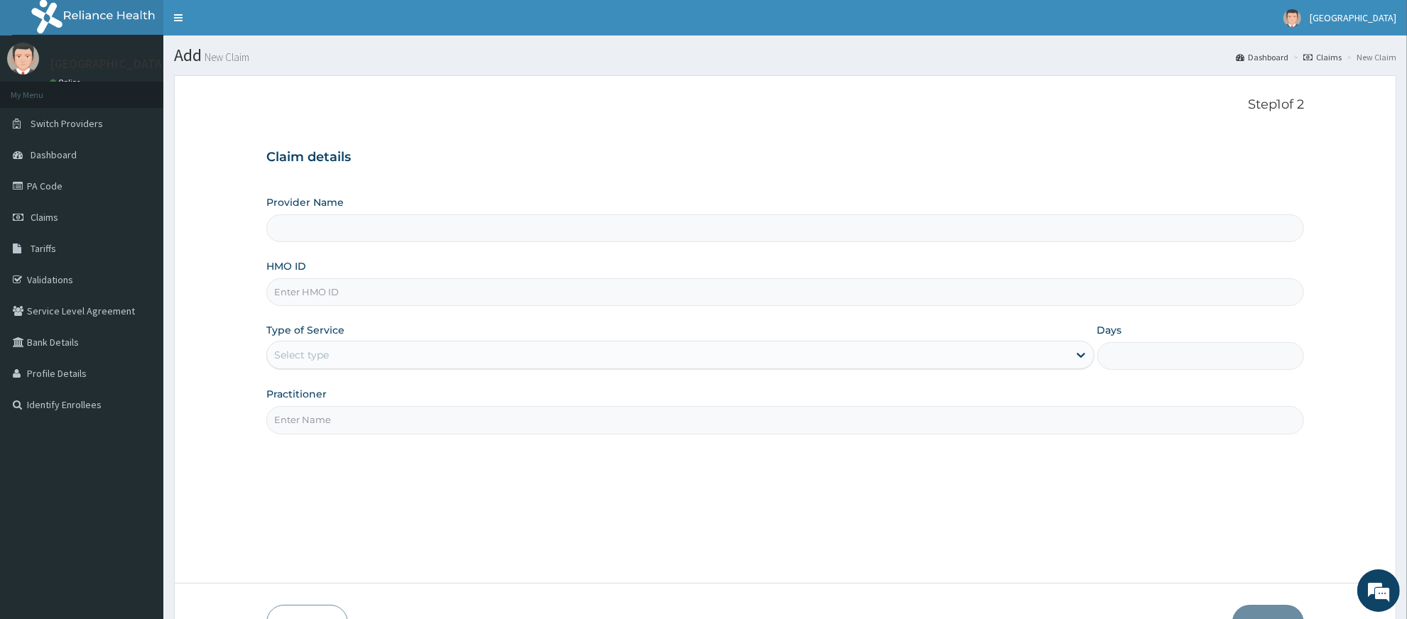
type input "RIDCOL HOSPITAL (IGWURUTA)"
click at [328, 297] on input "HMO ID" at bounding box center [785, 292] width 1038 height 28
paste input "rsm/10093/c"
type input "rsm/10093/c"
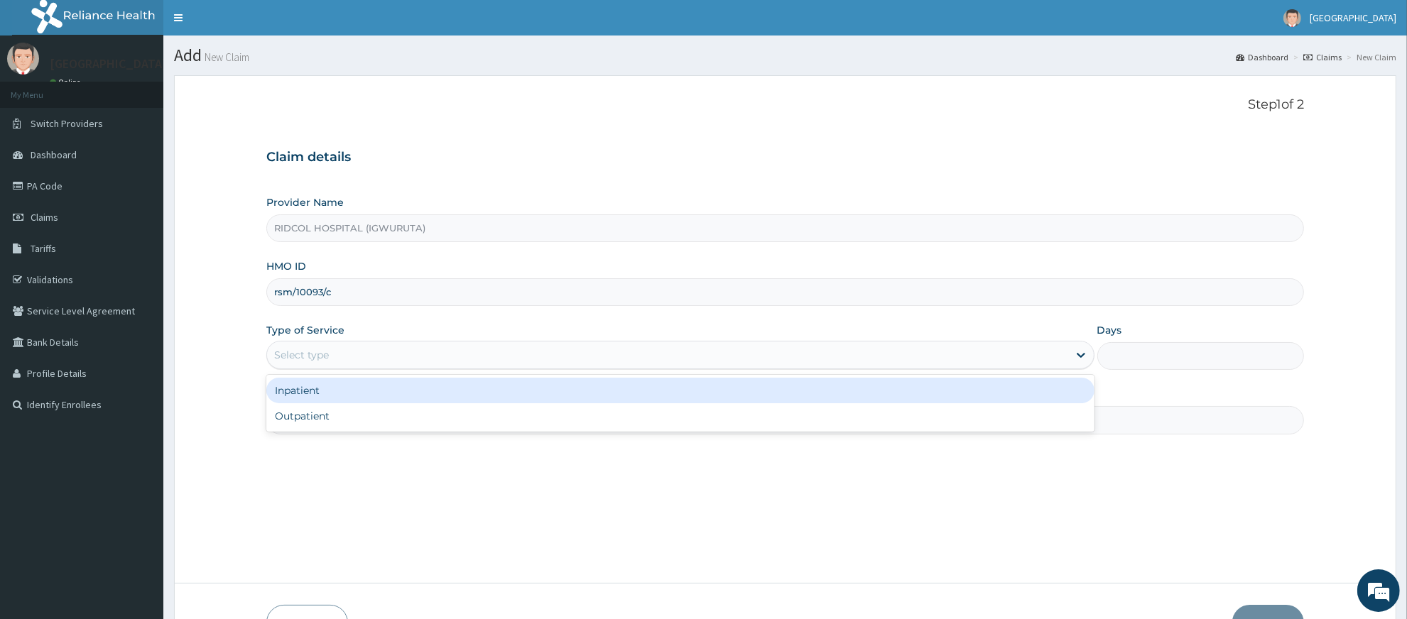
click at [314, 367] on div "Select type" at bounding box center [667, 355] width 801 height 23
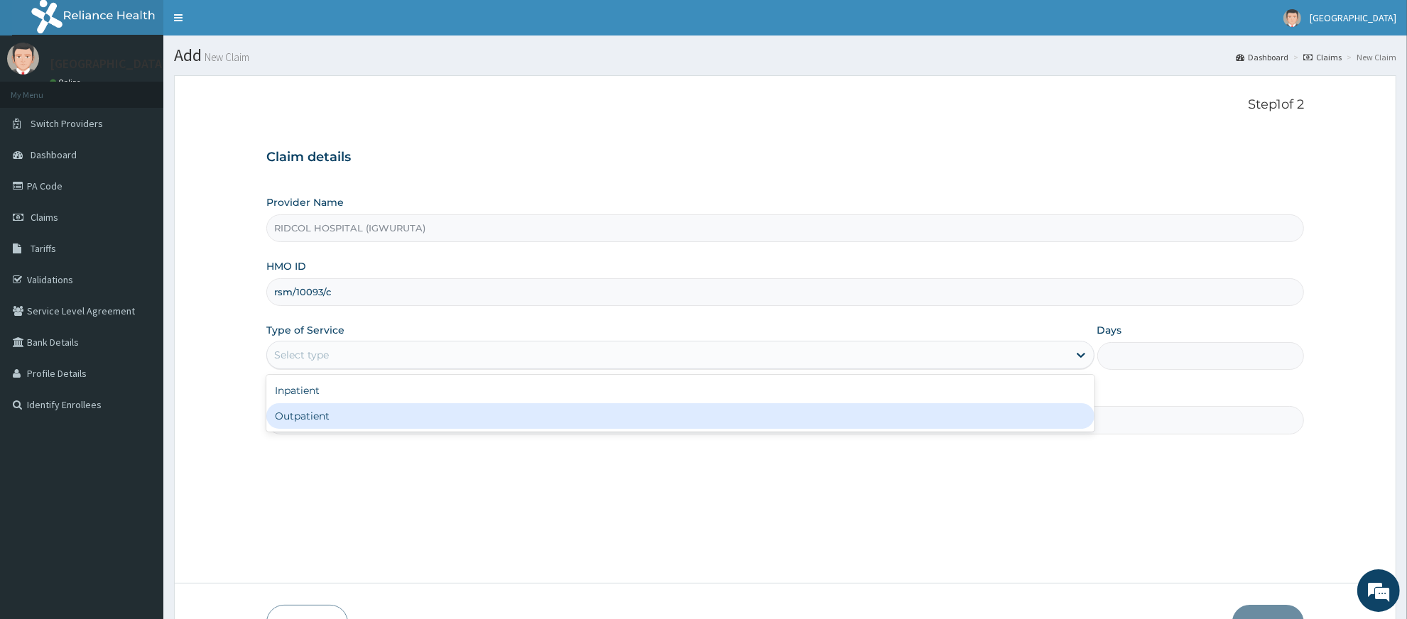
click at [306, 413] on div "Outpatient" at bounding box center [680, 417] width 828 height 26
type input "1"
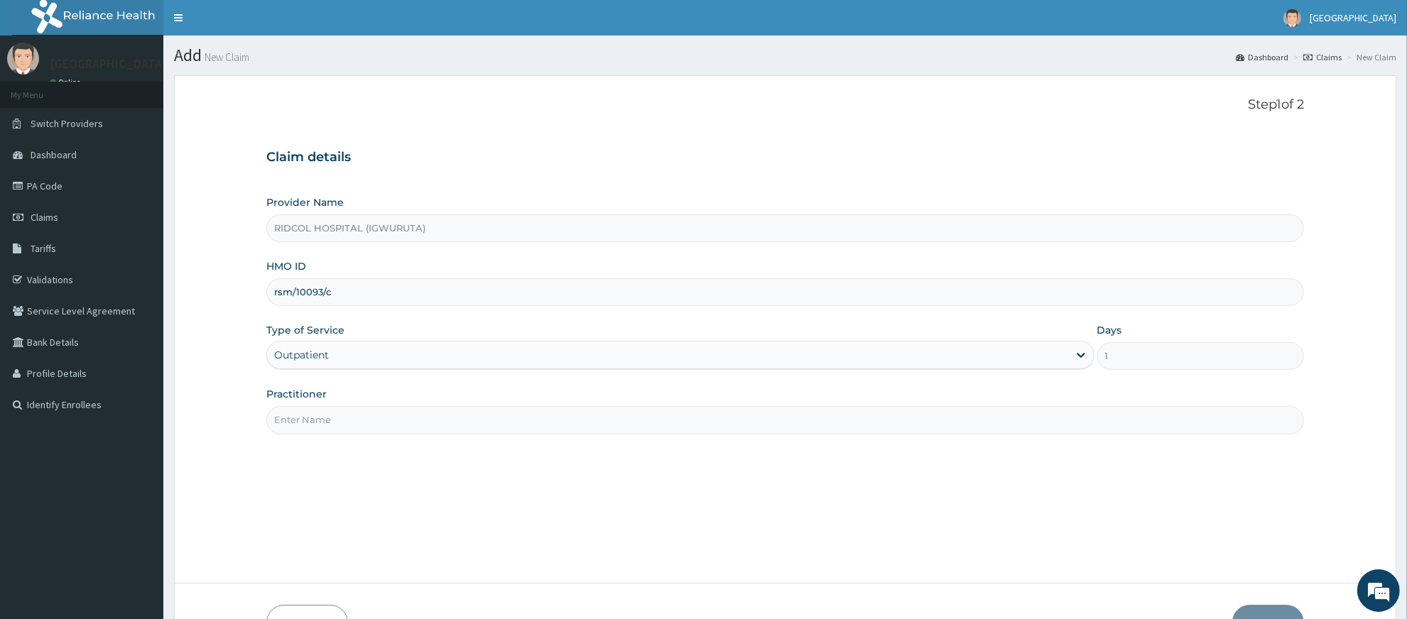
click at [335, 414] on input "Practitioner" at bounding box center [785, 420] width 1038 height 28
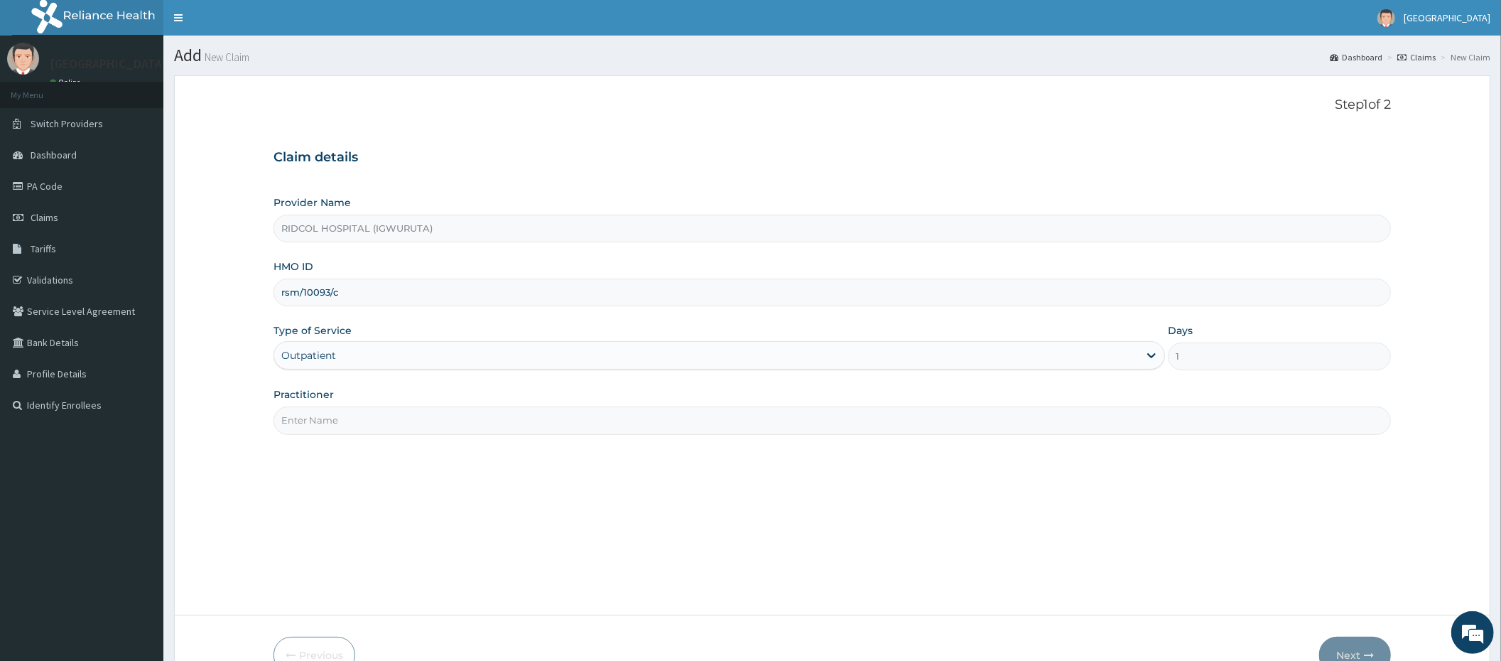
paste input "PA/934B3D"
type input "PA/934B3D"
click at [1356, 619] on button "Next" at bounding box center [1355, 655] width 72 height 37
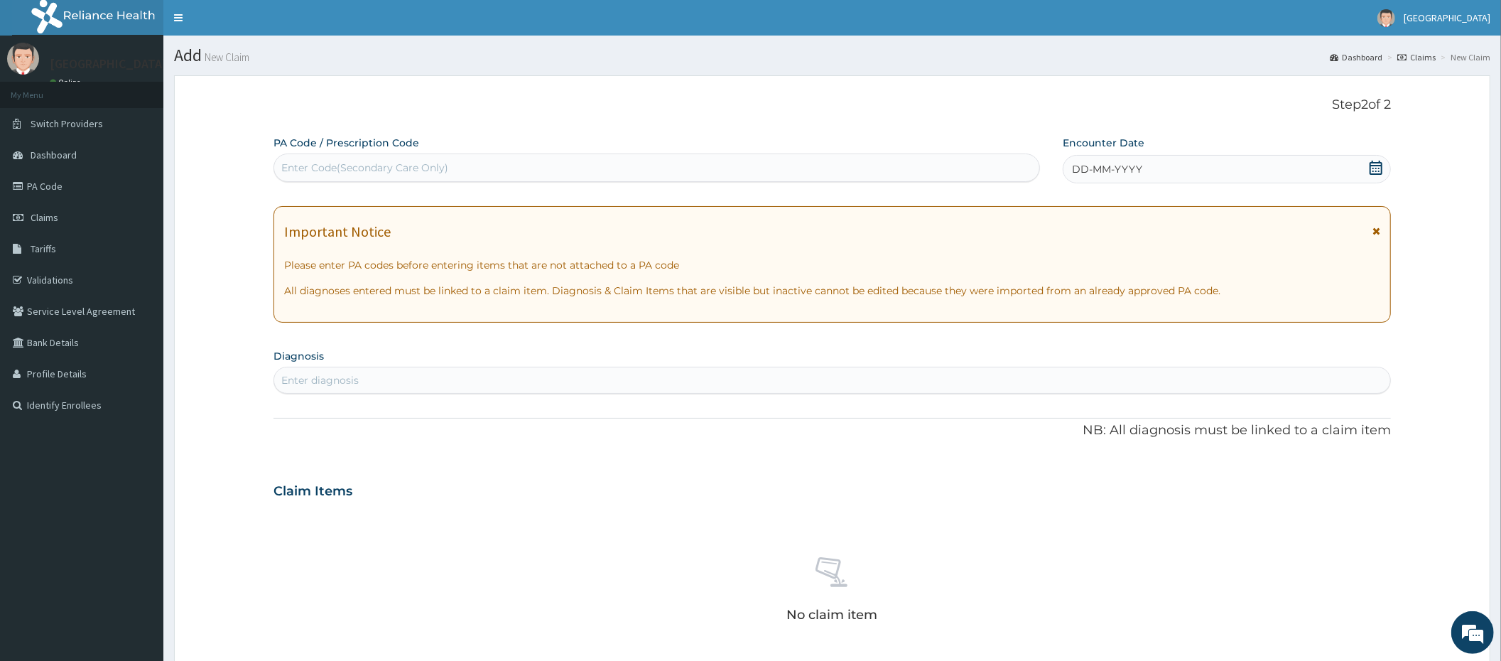
click at [607, 183] on div "PA Code / Prescription Code Enter Code(Secondary Care Only) Encounter Date DD-M…" at bounding box center [832, 496] width 1117 height 721
click at [345, 154] on div "Enter Code(Secondary Care Only)" at bounding box center [657, 167] width 767 height 28
paste input "PA/934B3D"
type input "PA/934B3D"
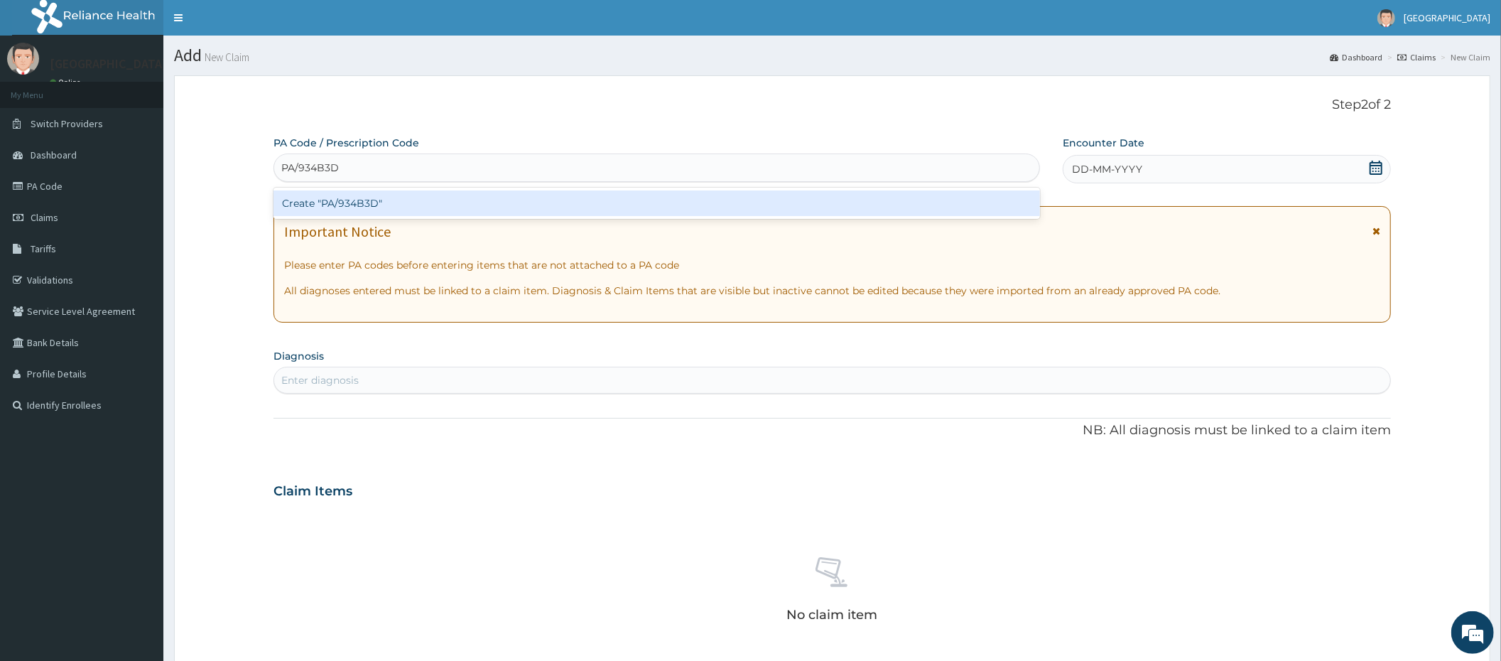
click at [362, 211] on div "Create "PA/934B3D"" at bounding box center [657, 203] width 767 height 26
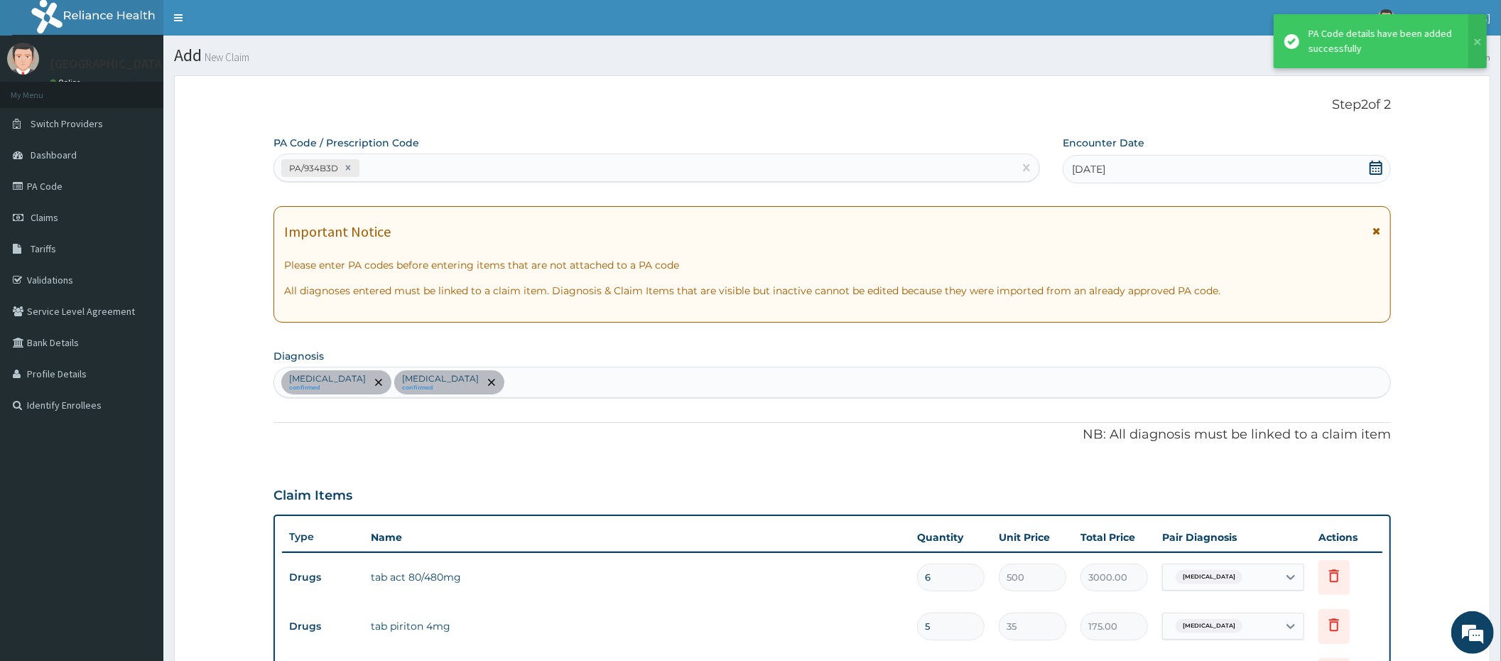
scroll to position [493, 0]
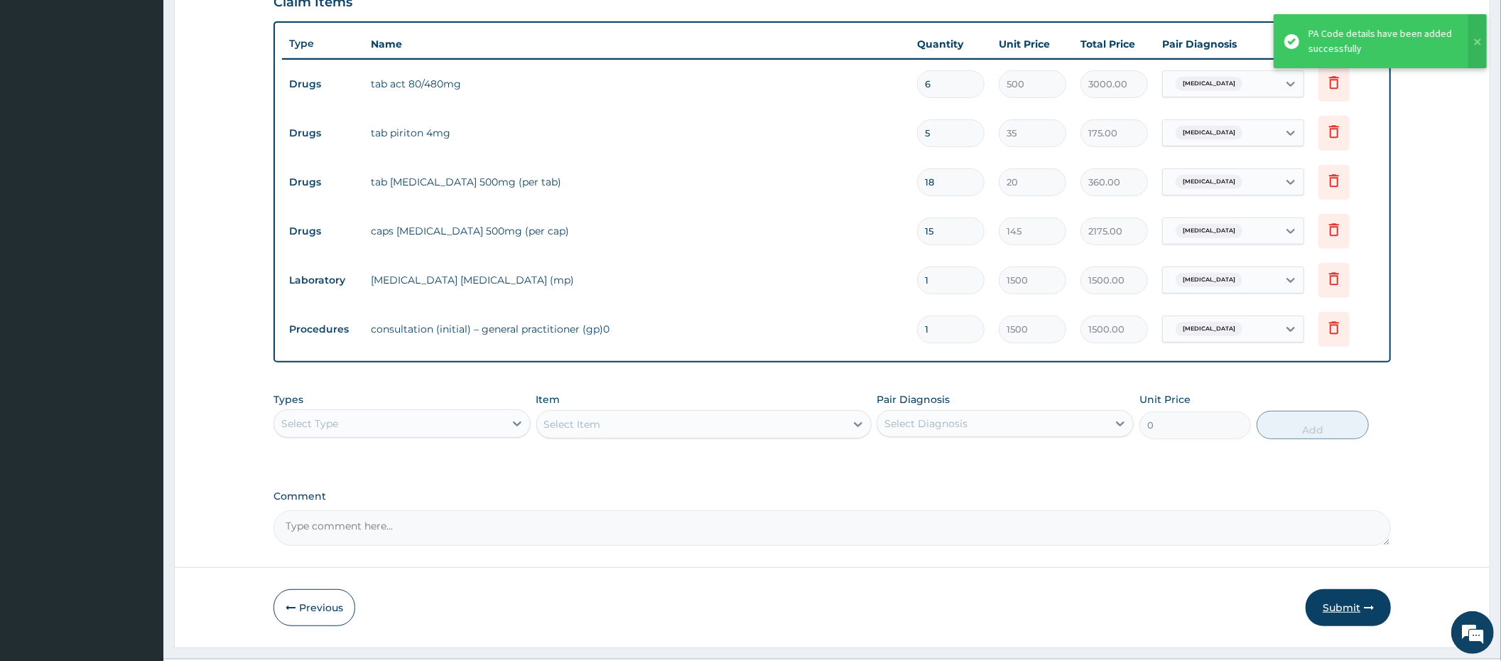
click at [1321, 615] on button "Submit" at bounding box center [1348, 607] width 85 height 37
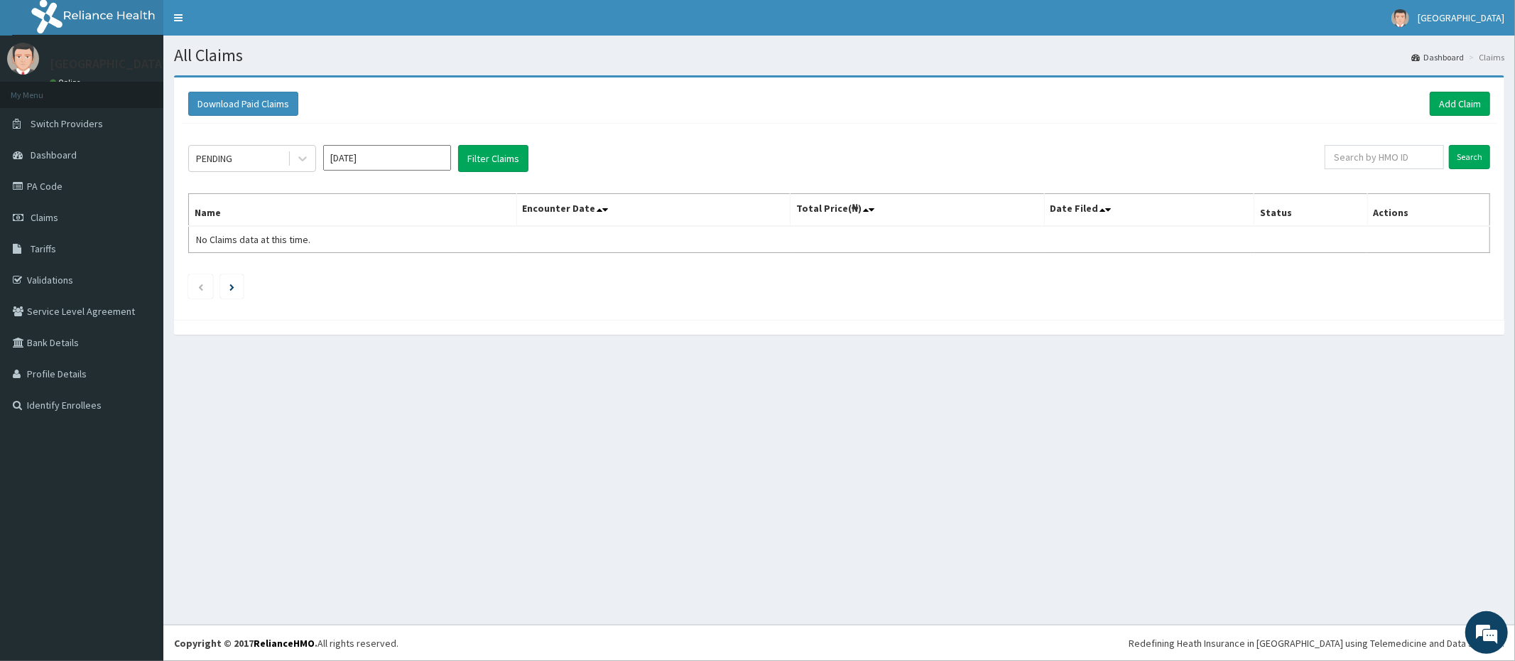
click at [278, 173] on div "PENDING Aug 2025 Filter Claims Search Name Encounter Date Total Price(₦) Date F…" at bounding box center [839, 218] width 1316 height 189
click at [267, 161] on div "PENDING" at bounding box center [238, 158] width 99 height 23
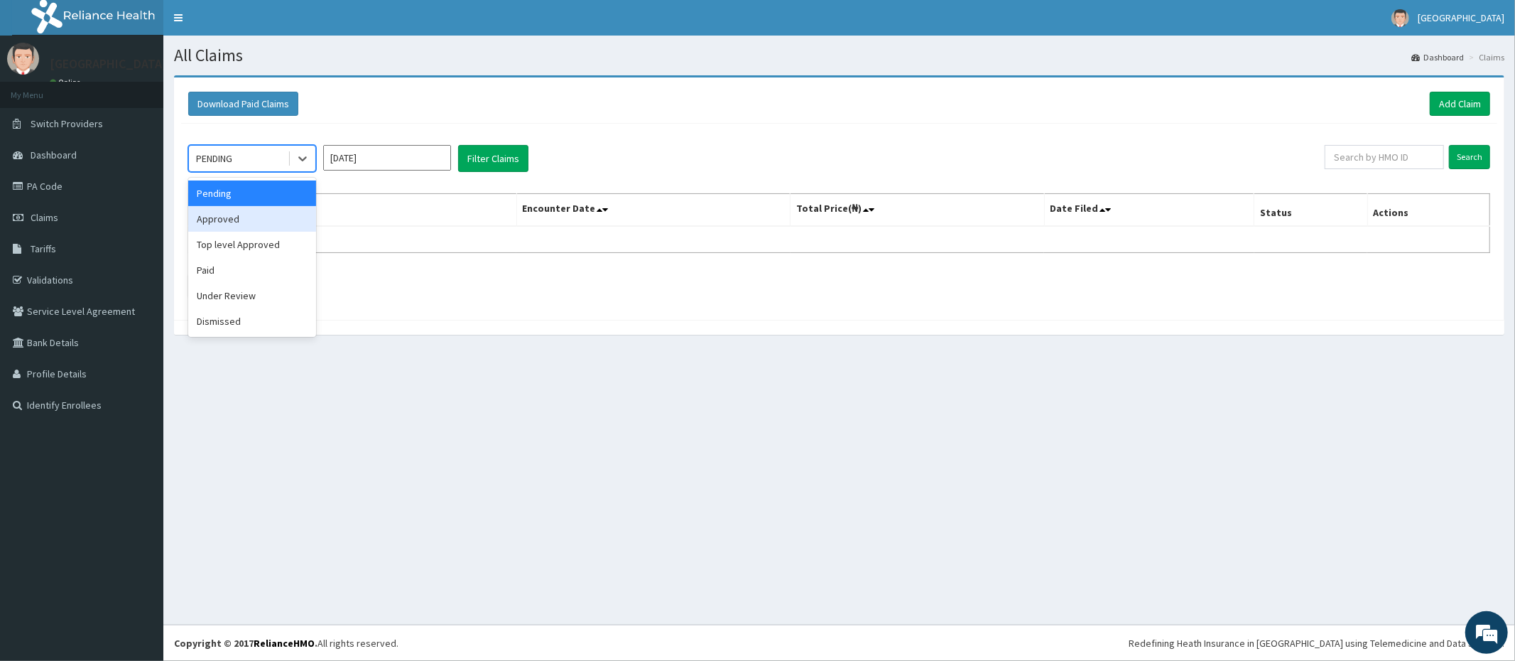
click at [234, 217] on div "Approved" at bounding box center [252, 219] width 128 height 26
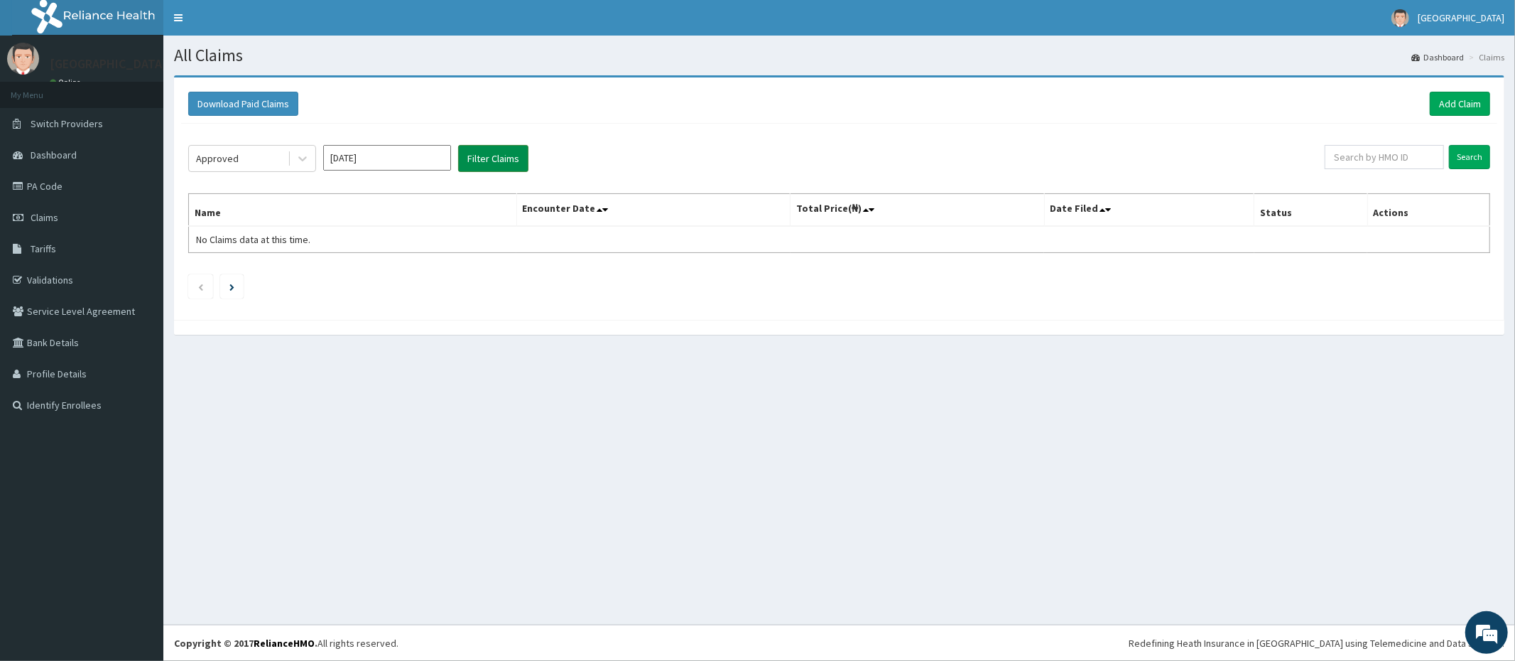
click at [504, 171] on button "Filter Claims" at bounding box center [493, 158] width 70 height 27
